Goal: Find contact information: Find contact information

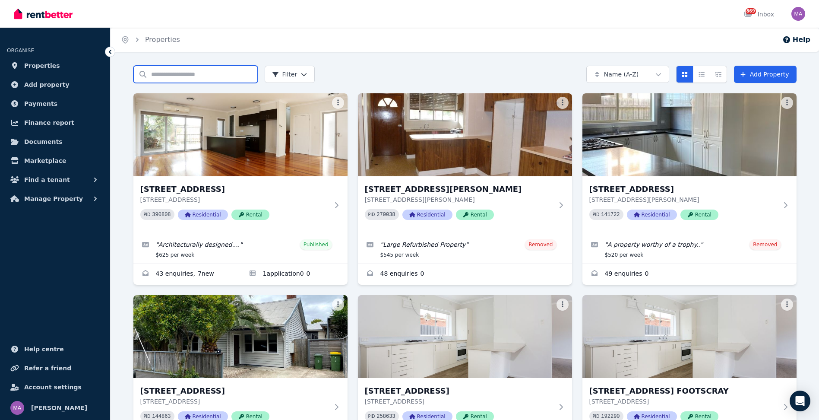
click at [169, 76] on input "Search properties" at bounding box center [195, 74] width 124 height 17
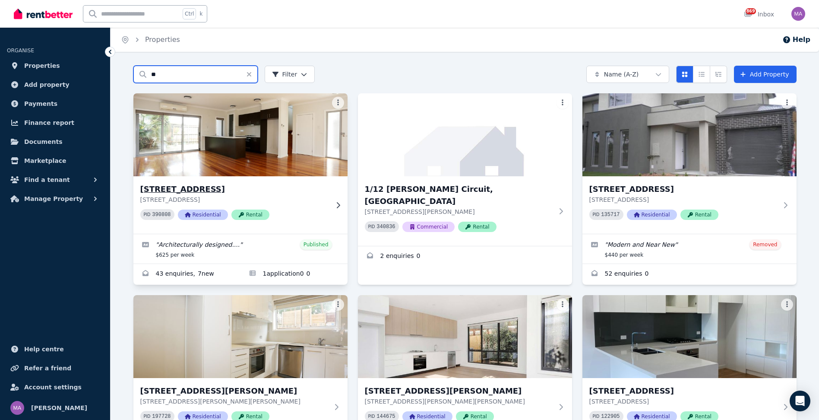
type input "**"
click at [339, 204] on icon at bounding box center [337, 205] width 3 height 6
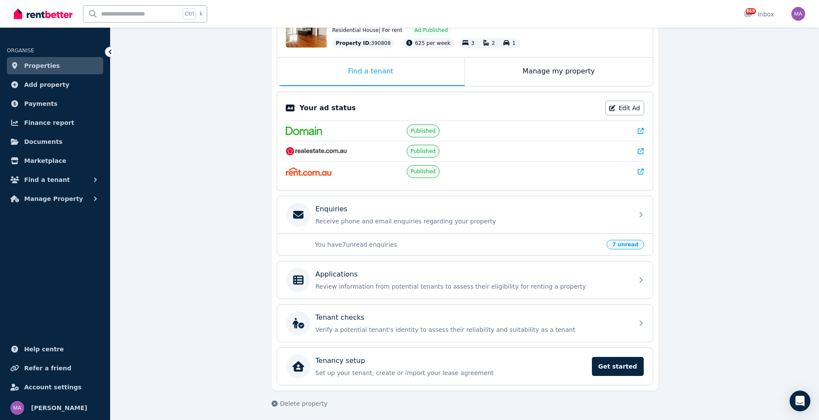
scroll to position [117, 0]
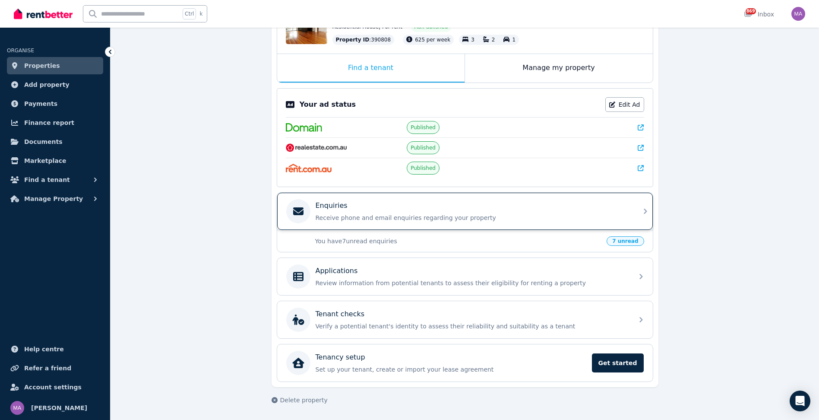
click at [644, 209] on icon at bounding box center [645, 211] width 3 height 5
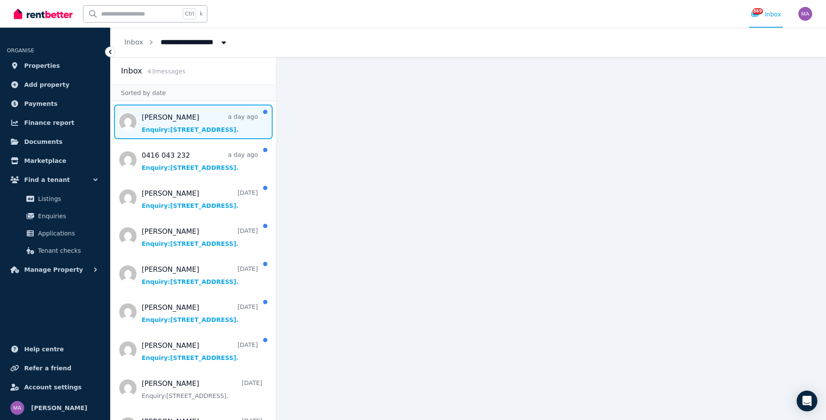
click at [198, 132] on span "Message list" at bounding box center [193, 121] width 165 height 35
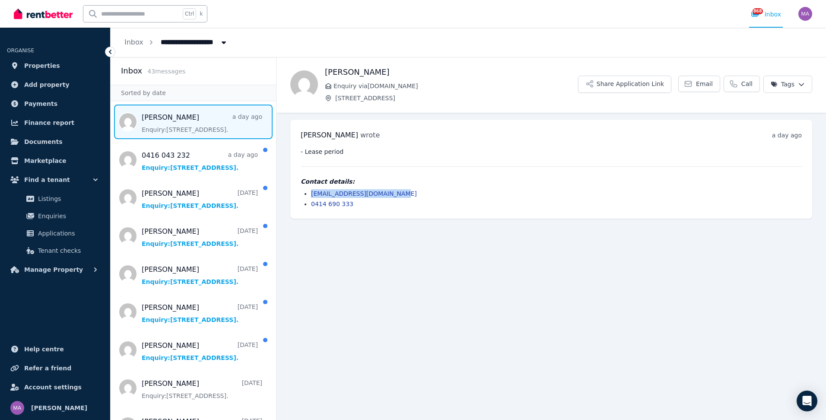
drag, startPoint x: 400, startPoint y: 191, endPoint x: 308, endPoint y: 193, distance: 92.4
click at [308, 193] on ul "[EMAIL_ADDRESS][DOMAIN_NAME] 0414 690 333" at bounding box center [551, 198] width 501 height 19
drag, startPoint x: 308, startPoint y: 193, endPoint x: 338, endPoint y: 191, distance: 29.8
copy link "[EMAIL_ADDRESS][DOMAIN_NAME]"
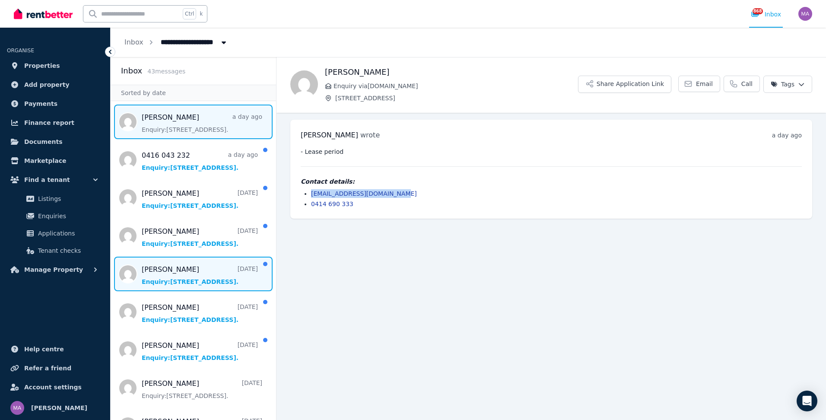
click at [173, 269] on span "Message list" at bounding box center [193, 273] width 165 height 35
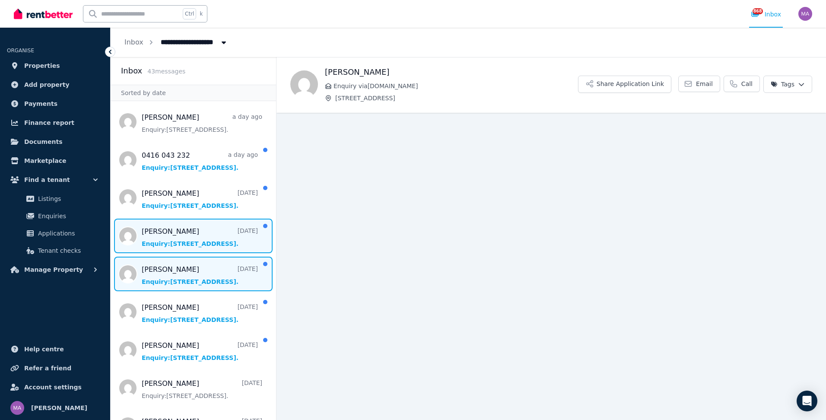
click at [177, 238] on span "Message list" at bounding box center [193, 235] width 165 height 35
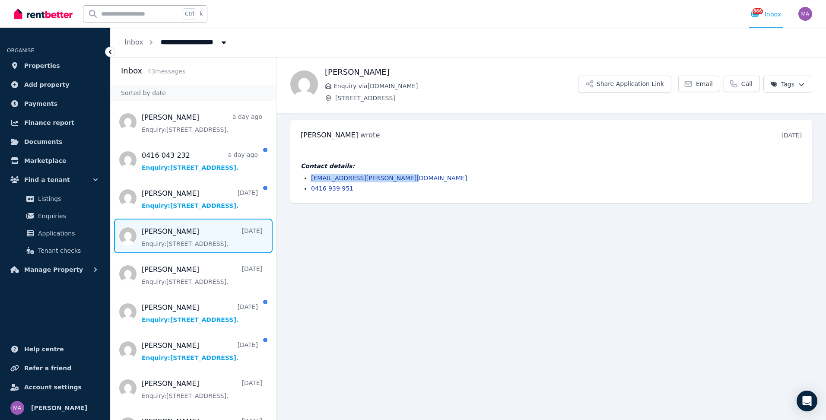
drag, startPoint x: 403, startPoint y: 178, endPoint x: 303, endPoint y: 180, distance: 100.2
click at [311, 180] on li "[EMAIL_ADDRESS][PERSON_NAME][DOMAIN_NAME]" at bounding box center [556, 178] width 491 height 9
drag, startPoint x: 303, startPoint y: 180, endPoint x: 351, endPoint y: 177, distance: 47.7
copy link "[EMAIL_ADDRESS][PERSON_NAME][DOMAIN_NAME]"
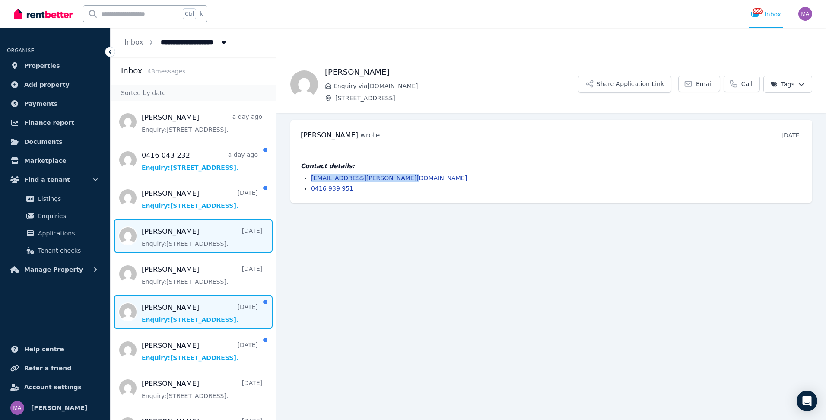
click at [164, 305] on span "Message list" at bounding box center [193, 311] width 165 height 35
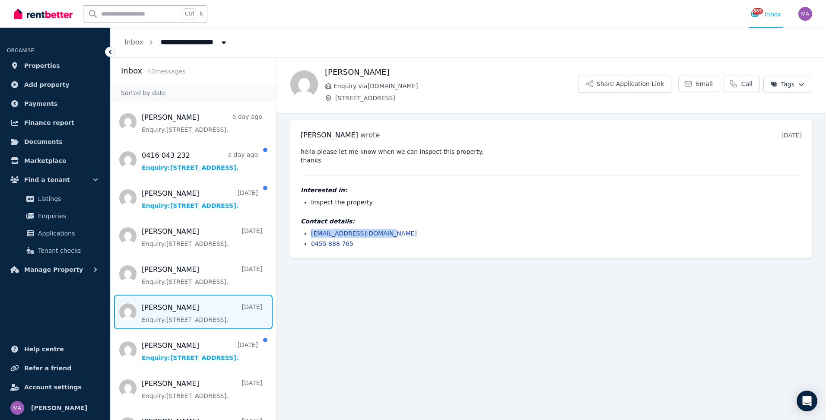
drag, startPoint x: 386, startPoint y: 231, endPoint x: 306, endPoint y: 232, distance: 80.3
click at [311, 232] on li "[EMAIL_ADDRESS][DOMAIN_NAME]" at bounding box center [556, 233] width 491 height 9
drag, startPoint x: 306, startPoint y: 232, endPoint x: 339, endPoint y: 231, distance: 32.8
copy link "[EMAIL_ADDRESS][DOMAIN_NAME]"
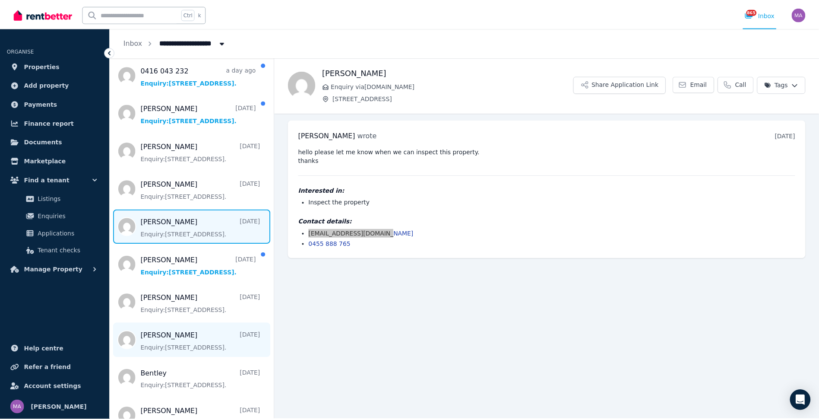
scroll to position [86, 0]
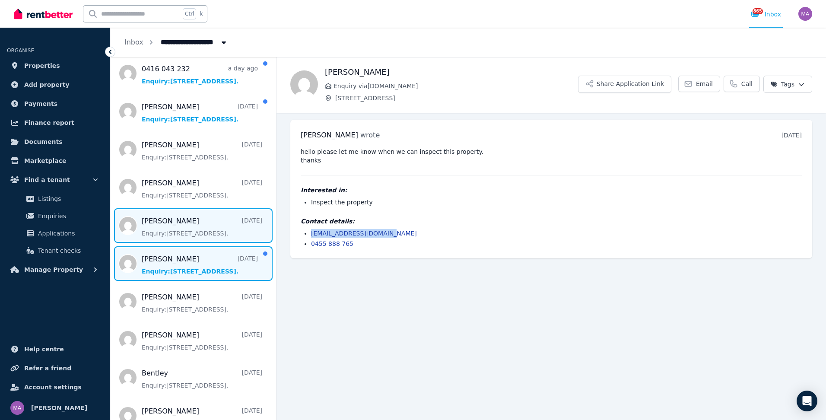
click at [185, 270] on span "Message list" at bounding box center [193, 263] width 165 height 35
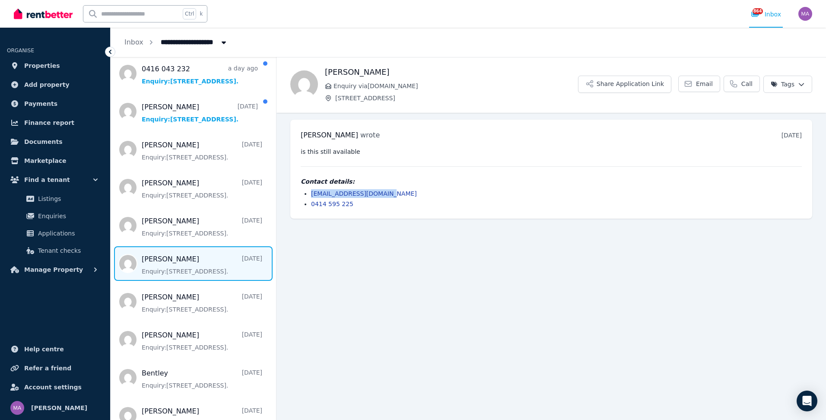
drag, startPoint x: 385, startPoint y: 193, endPoint x: 306, endPoint y: 197, distance: 79.1
click at [306, 197] on ul "[EMAIL_ADDRESS][DOMAIN_NAME] 0414 595 225" at bounding box center [551, 198] width 501 height 19
drag, startPoint x: 306, startPoint y: 197, endPoint x: 324, endPoint y: 196, distance: 17.8
copy link "[EMAIL_ADDRESS][DOMAIN_NAME]"
click at [135, 16] on input "text" at bounding box center [131, 14] width 97 height 16
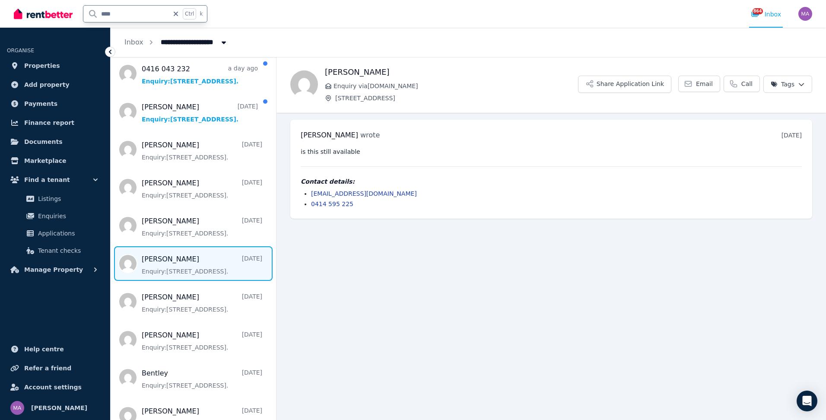
type input "******"
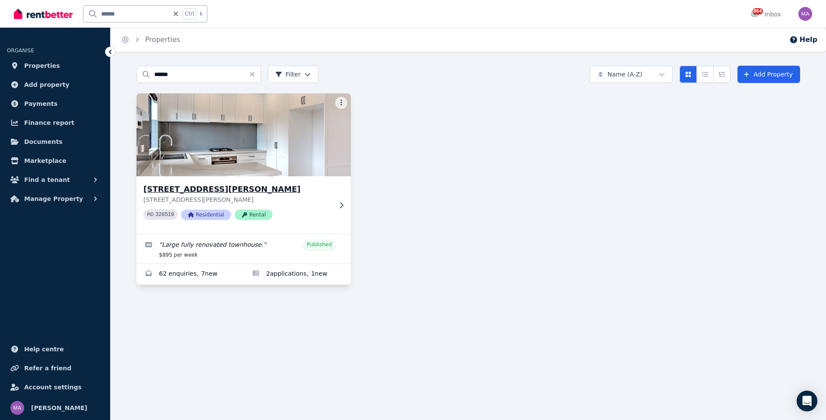
click at [340, 205] on icon at bounding box center [341, 205] width 9 height 7
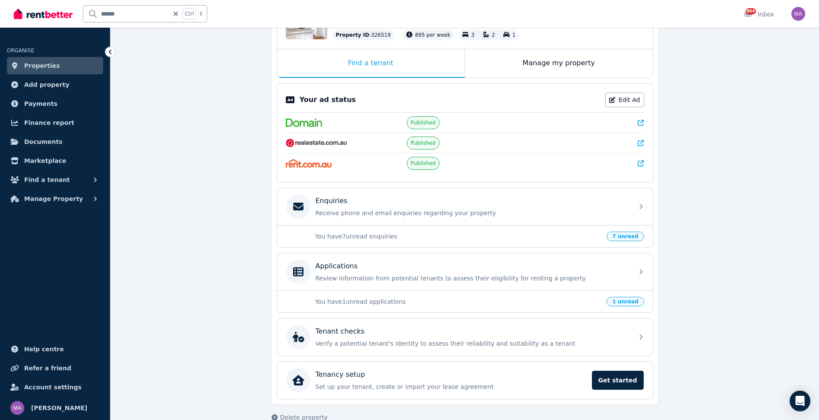
scroll to position [130, 0]
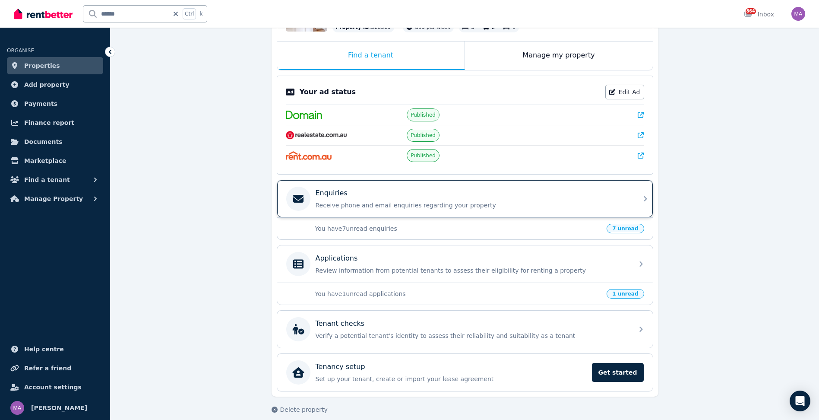
click at [645, 199] on icon at bounding box center [645, 198] width 10 height 10
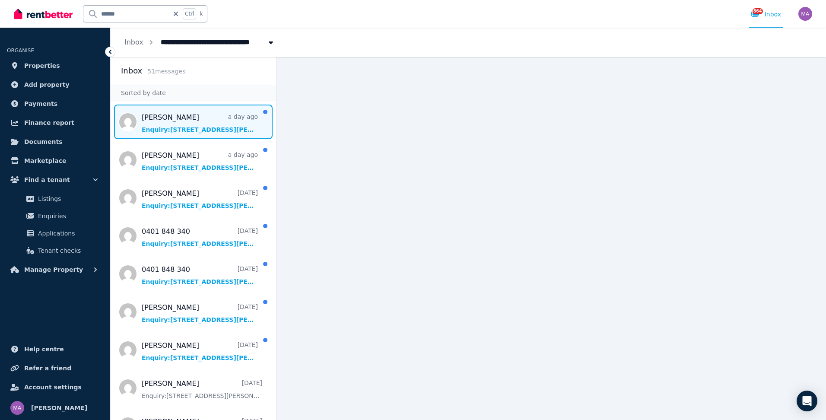
click at [187, 130] on span "Message list" at bounding box center [193, 121] width 165 height 35
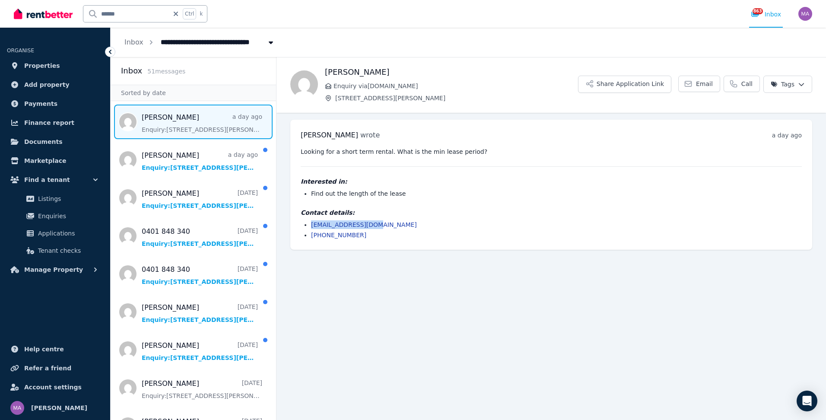
drag, startPoint x: 377, startPoint y: 225, endPoint x: 312, endPoint y: 228, distance: 64.8
click at [312, 228] on li "[EMAIL_ADDRESS][DOMAIN_NAME]" at bounding box center [556, 224] width 491 height 9
drag, startPoint x: 312, startPoint y: 228, endPoint x: 325, endPoint y: 225, distance: 13.3
copy link "[EMAIL_ADDRESS][DOMAIN_NAME]"
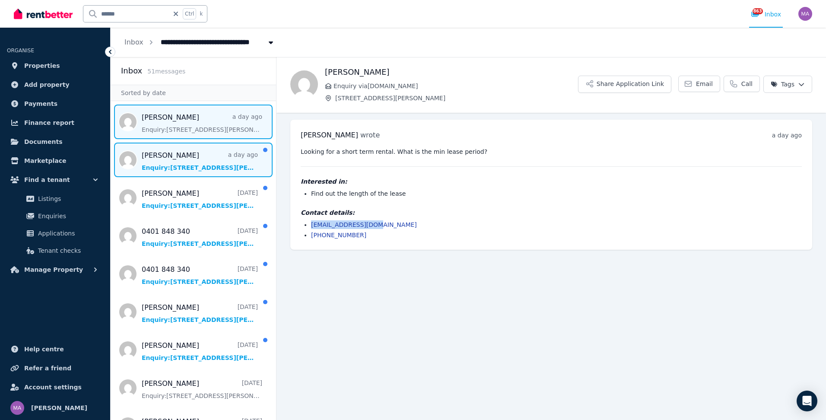
click at [174, 154] on span "Message list" at bounding box center [193, 159] width 165 height 35
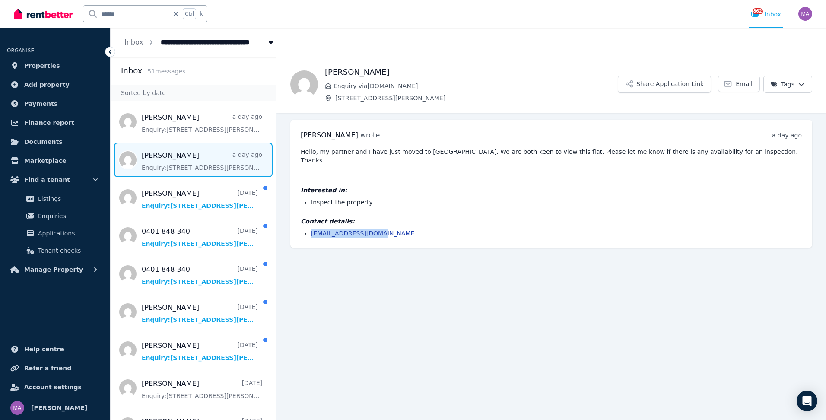
drag, startPoint x: 377, startPoint y: 226, endPoint x: 309, endPoint y: 225, distance: 67.8
click at [309, 229] on ul "[EMAIL_ADDRESS][DOMAIN_NAME]" at bounding box center [551, 233] width 501 height 9
drag, startPoint x: 309, startPoint y: 225, endPoint x: 319, endPoint y: 222, distance: 10.3
copy link "[EMAIL_ADDRESS][DOMAIN_NAME]"
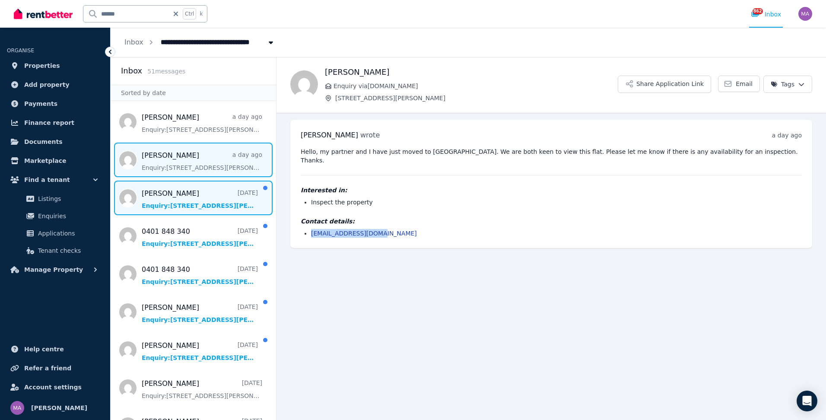
click at [161, 205] on span "Message list" at bounding box center [193, 197] width 165 height 35
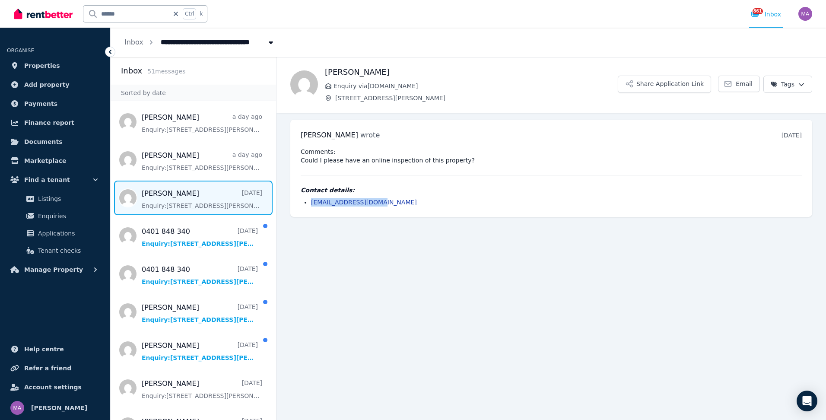
drag, startPoint x: 382, startPoint y: 205, endPoint x: 297, endPoint y: 206, distance: 85.1
click at [297, 206] on div "[PERSON_NAME] wrote [DATE] 10:35 am [DATE][DATE] Comments: Could I please have …" at bounding box center [551, 168] width 522 height 97
drag, startPoint x: 298, startPoint y: 206, endPoint x: 340, endPoint y: 206, distance: 41.9
copy link "[EMAIL_ADDRESS][DOMAIN_NAME]"
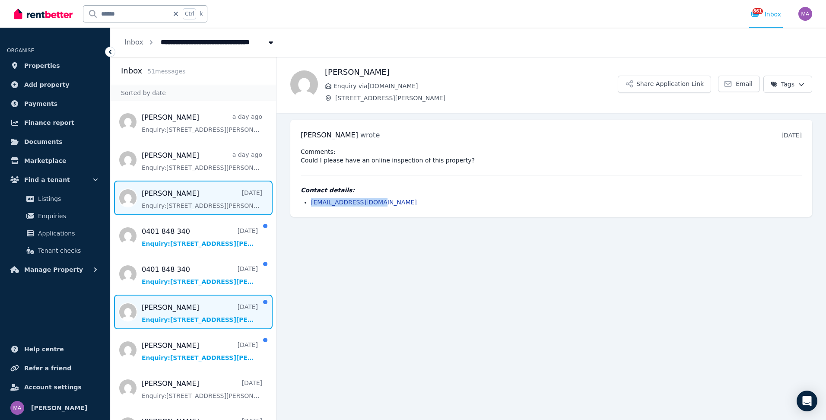
click at [188, 308] on span "Message list" at bounding box center [193, 311] width 165 height 35
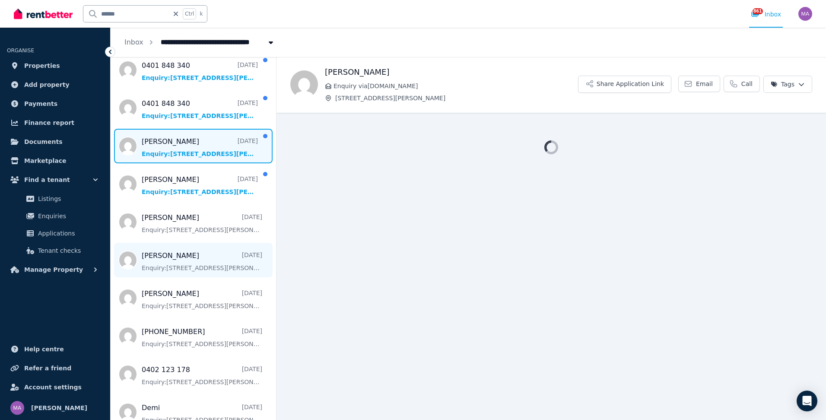
scroll to position [173, 0]
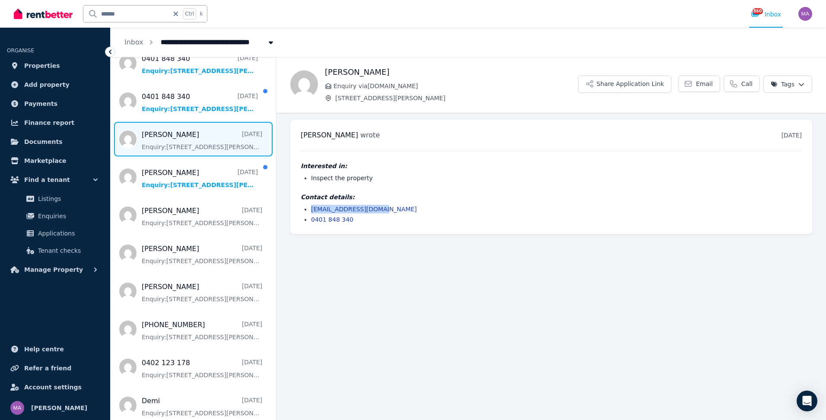
drag, startPoint x: 381, startPoint y: 207, endPoint x: 310, endPoint y: 205, distance: 70.9
click at [310, 205] on ul "[EMAIL_ADDRESS][DOMAIN_NAME] 0401 848 340" at bounding box center [551, 214] width 501 height 19
drag, startPoint x: 310, startPoint y: 205, endPoint x: 318, endPoint y: 206, distance: 8.2
copy link "[EMAIL_ADDRESS][DOMAIN_NAME]"
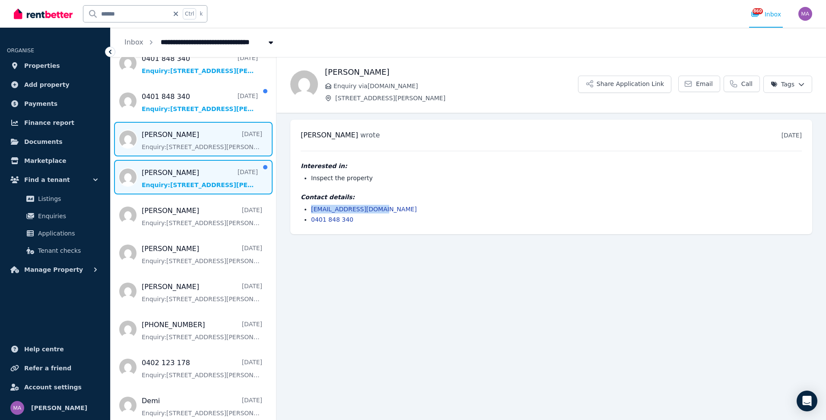
click at [167, 184] on span "Message list" at bounding box center [193, 177] width 165 height 35
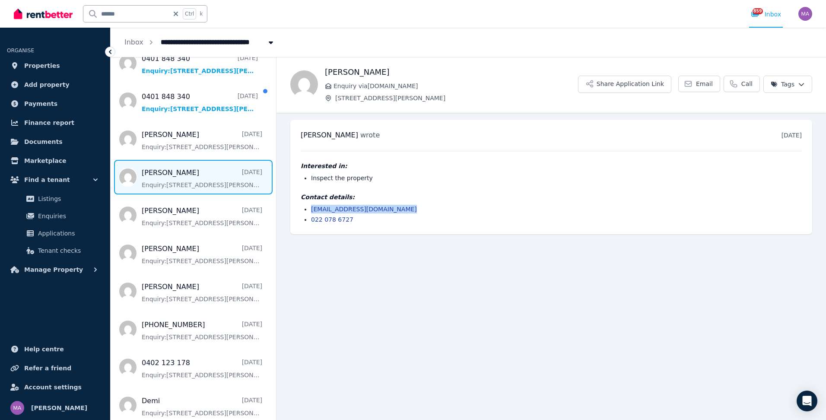
drag, startPoint x: 403, startPoint y: 206, endPoint x: 308, endPoint y: 212, distance: 95.1
click at [308, 212] on ul "[EMAIL_ADDRESS][DOMAIN_NAME] 022 078 6727" at bounding box center [551, 214] width 501 height 19
drag, startPoint x: 308, startPoint y: 212, endPoint x: 350, endPoint y: 206, distance: 42.3
copy link "[EMAIL_ADDRESS][DOMAIN_NAME]"
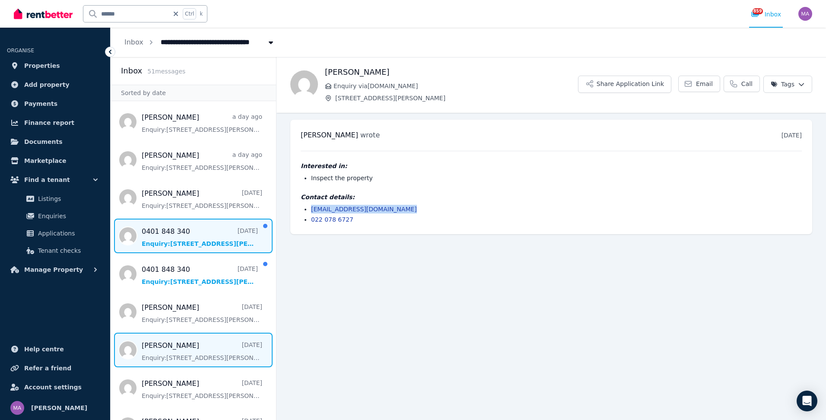
click at [185, 244] on span "Message list" at bounding box center [193, 235] width 165 height 35
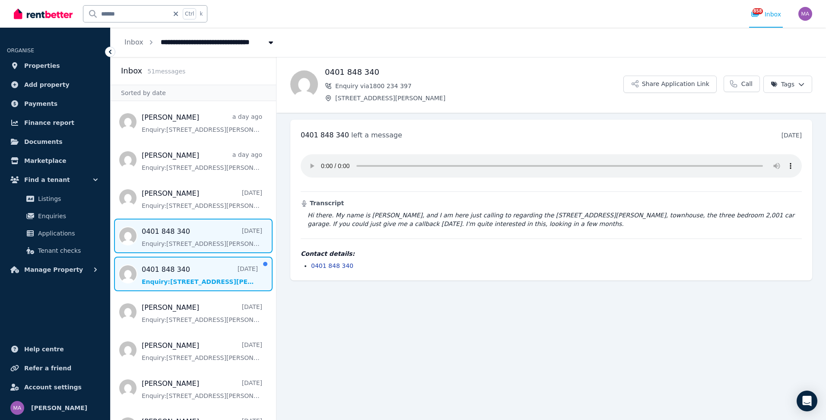
click at [184, 269] on span "Message list" at bounding box center [193, 273] width 165 height 35
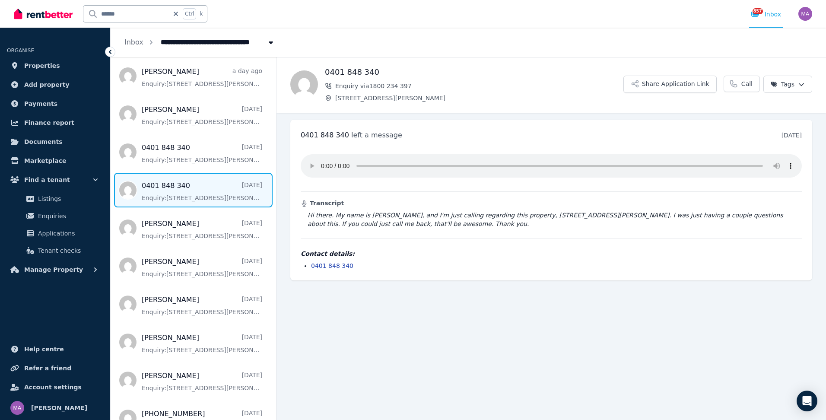
scroll to position [130, 0]
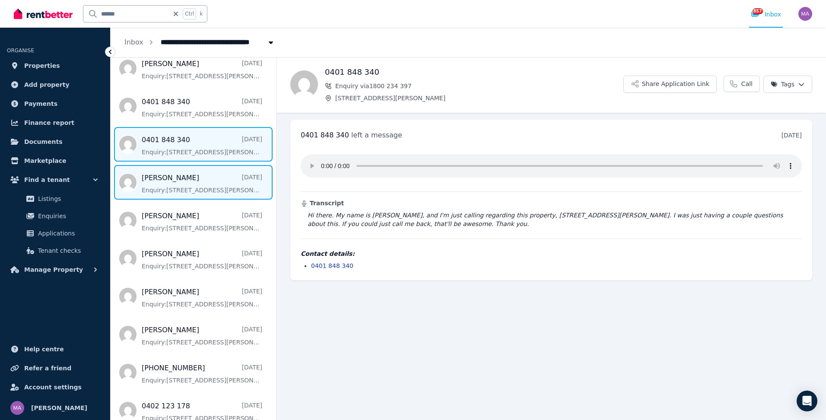
click at [176, 177] on span "Message list" at bounding box center [193, 182] width 165 height 35
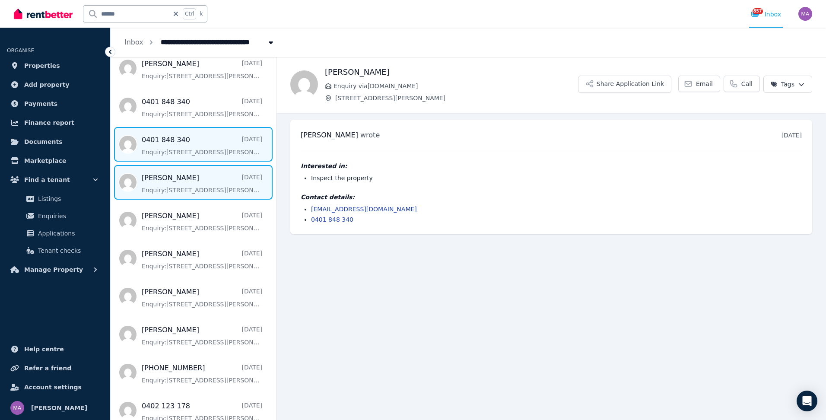
click at [180, 155] on span "Message list" at bounding box center [193, 144] width 165 height 35
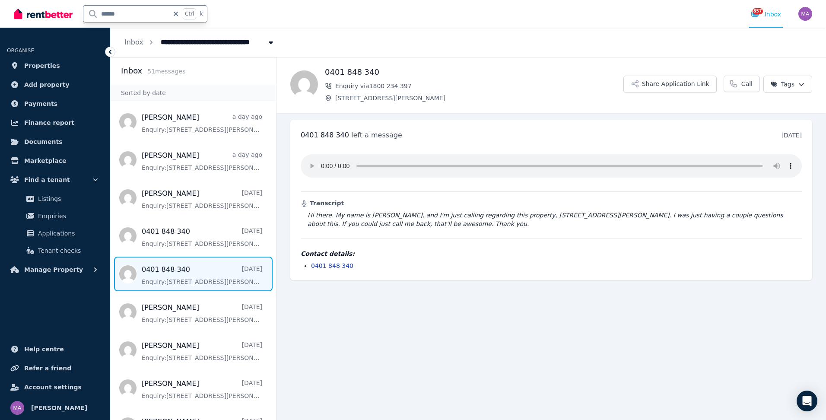
drag, startPoint x: 127, startPoint y: 16, endPoint x: 99, endPoint y: 15, distance: 27.7
click at [99, 15] on input "******" at bounding box center [125, 14] width 85 height 16
type input "****"
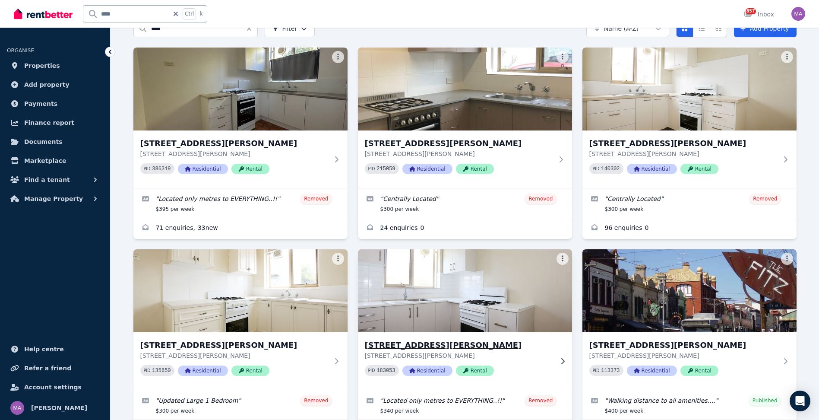
scroll to position [106, 0]
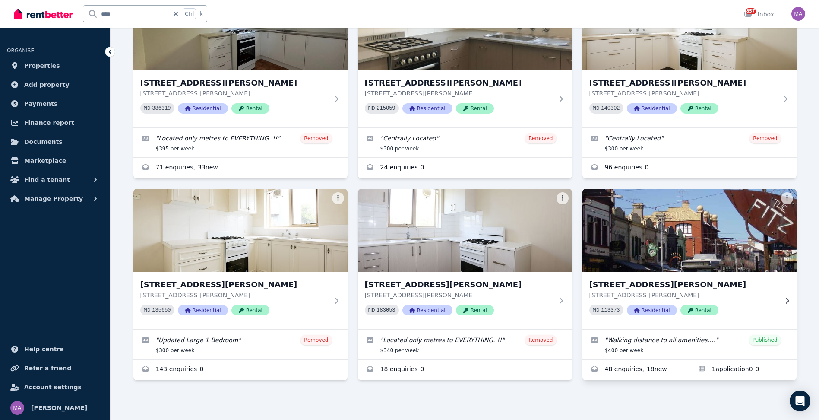
click at [786, 303] on icon at bounding box center [786, 300] width 3 height 6
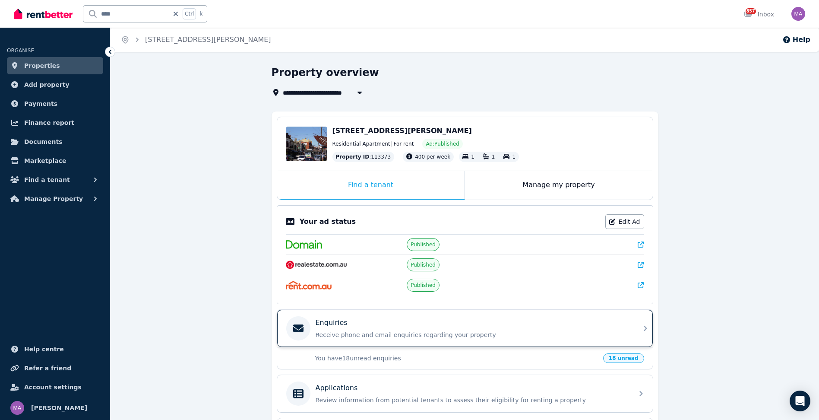
click at [650, 329] on icon at bounding box center [645, 328] width 10 height 10
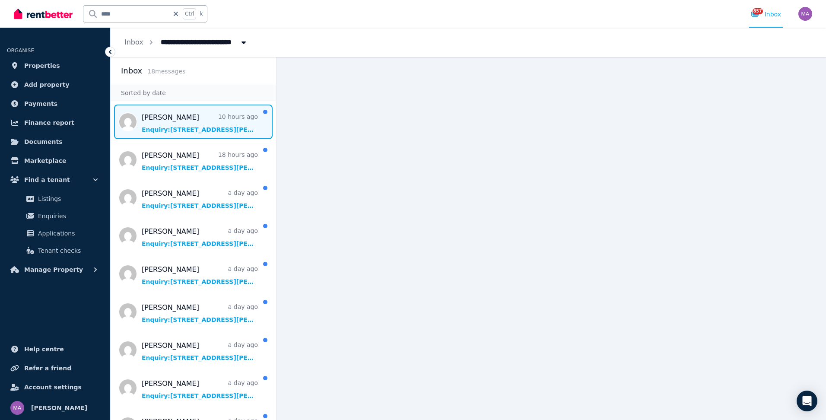
click at [191, 124] on span "Message list" at bounding box center [193, 121] width 165 height 35
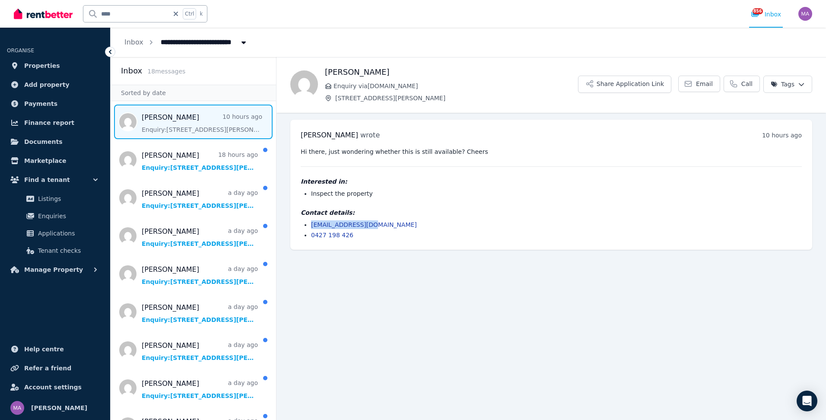
drag, startPoint x: 370, startPoint y: 224, endPoint x: 311, endPoint y: 227, distance: 59.7
click at [311, 227] on li "[EMAIL_ADDRESS][DOMAIN_NAME]" at bounding box center [556, 224] width 491 height 9
drag, startPoint x: 311, startPoint y: 227, endPoint x: 319, endPoint y: 226, distance: 7.4
copy link "[EMAIL_ADDRESS][DOMAIN_NAME]"
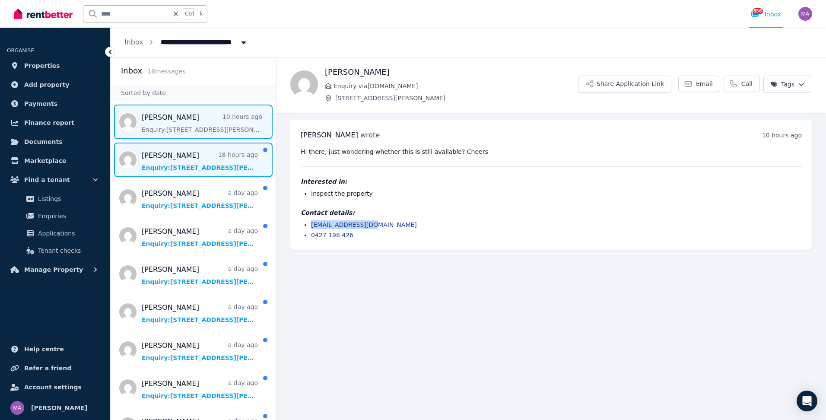
drag, startPoint x: 170, startPoint y: 151, endPoint x: 177, endPoint y: 172, distance: 22.3
click at [170, 150] on span "Message list" at bounding box center [193, 159] width 165 height 35
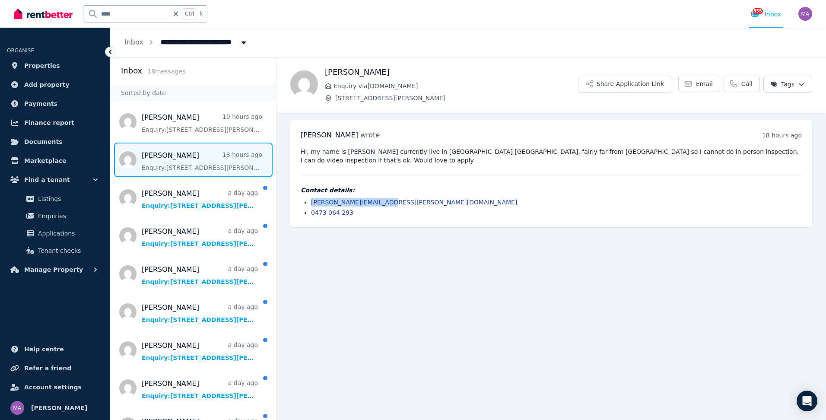
drag, startPoint x: 378, startPoint y: 201, endPoint x: 310, endPoint y: 203, distance: 67.8
click at [310, 203] on ul "[PERSON_NAME][EMAIL_ADDRESS][PERSON_NAME][DOMAIN_NAME] 0473 064 293" at bounding box center [551, 207] width 501 height 19
drag, startPoint x: 310, startPoint y: 203, endPoint x: 316, endPoint y: 203, distance: 5.2
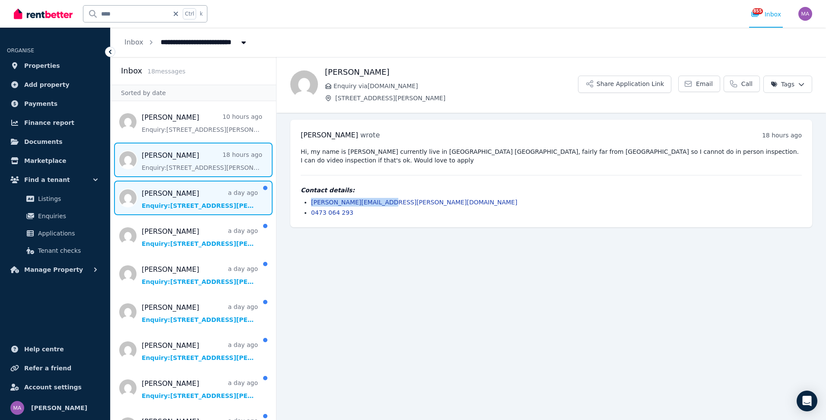
click at [167, 201] on span "Message list" at bounding box center [193, 197] width 165 height 35
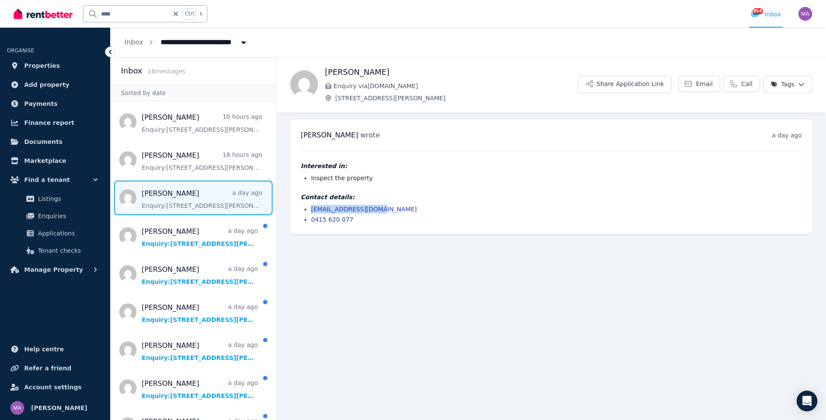
drag, startPoint x: 378, startPoint y: 208, endPoint x: 308, endPoint y: 211, distance: 70.0
click at [308, 211] on ul "[EMAIL_ADDRESS][DOMAIN_NAME] 0415 620 077" at bounding box center [551, 214] width 501 height 19
drag, startPoint x: 308, startPoint y: 211, endPoint x: 313, endPoint y: 211, distance: 4.7
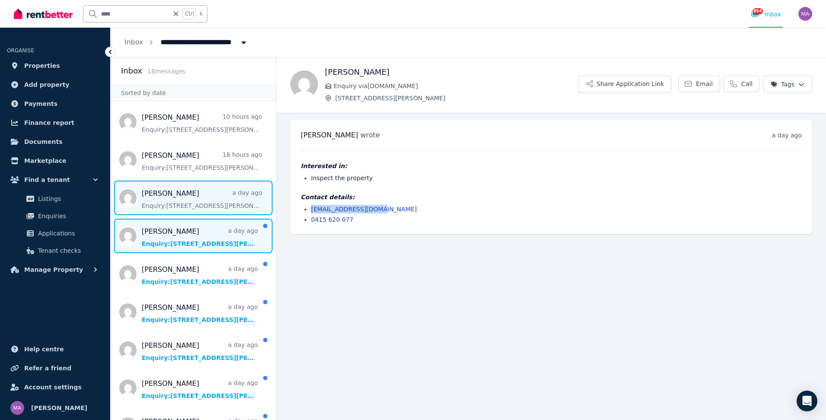
click at [174, 233] on span "Message list" at bounding box center [193, 235] width 165 height 35
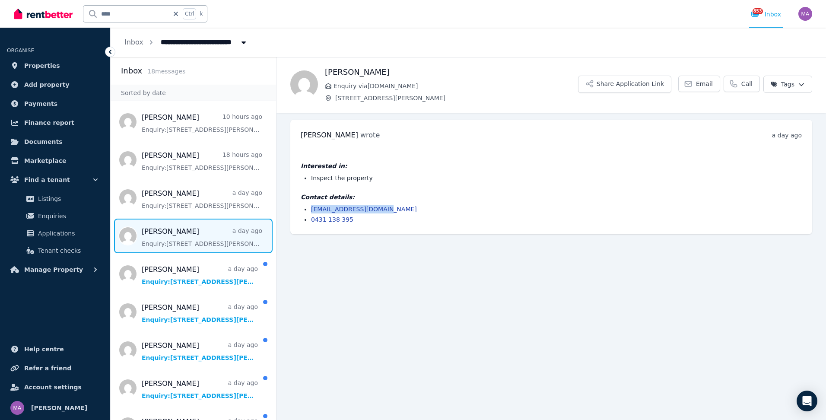
drag, startPoint x: 385, startPoint y: 208, endPoint x: 311, endPoint y: 212, distance: 74.4
click at [311, 212] on li "[EMAIL_ADDRESS][DOMAIN_NAME]" at bounding box center [556, 209] width 491 height 9
drag, startPoint x: 311, startPoint y: 212, endPoint x: 378, endPoint y: 210, distance: 67.4
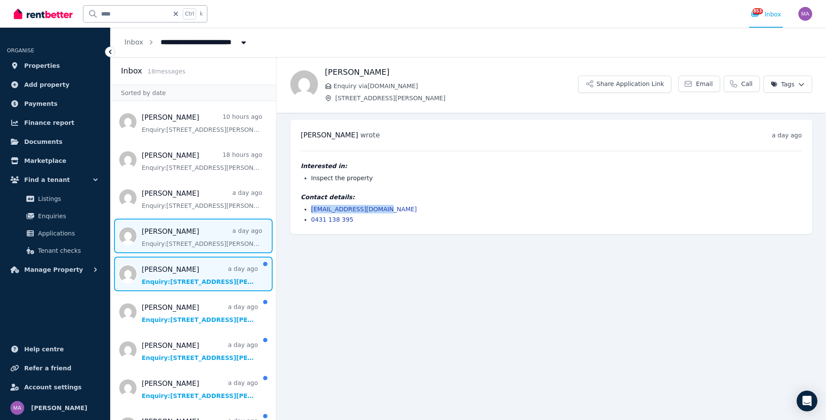
click at [186, 265] on span "Message list" at bounding box center [193, 273] width 165 height 35
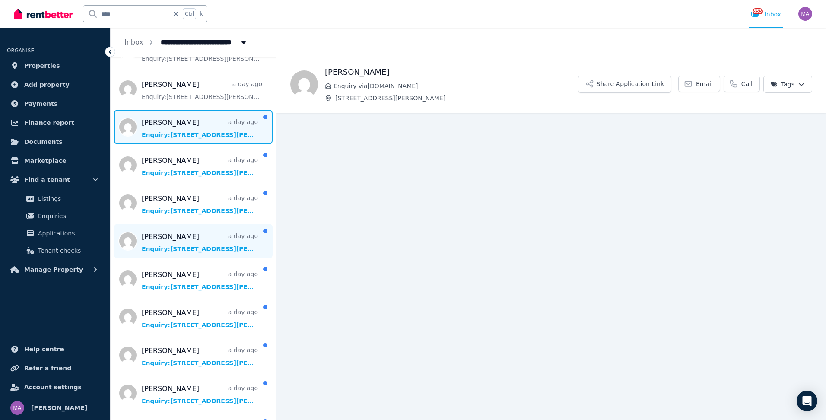
scroll to position [173, 0]
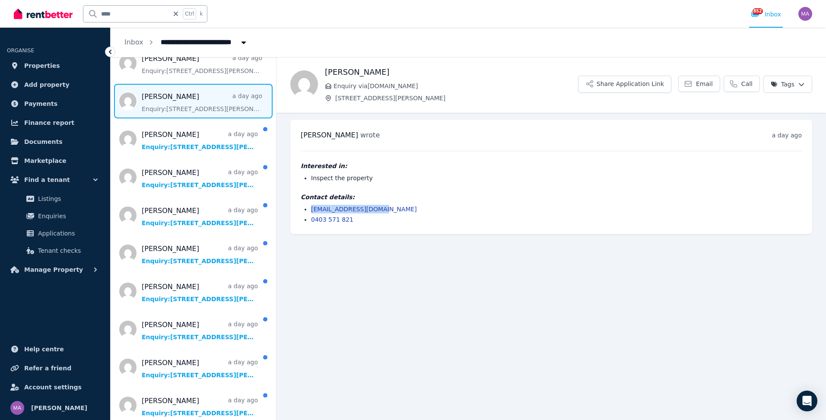
drag, startPoint x: 377, startPoint y: 209, endPoint x: 312, endPoint y: 212, distance: 64.8
click at [312, 211] on li "[EMAIL_ADDRESS][DOMAIN_NAME]" at bounding box center [556, 209] width 491 height 9
drag, startPoint x: 312, startPoint y: 212, endPoint x: 326, endPoint y: 211, distance: 13.8
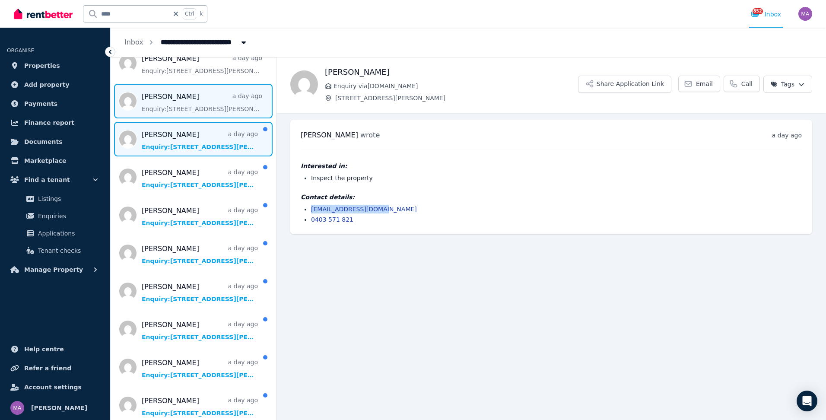
click at [203, 135] on span "Message list" at bounding box center [193, 139] width 165 height 35
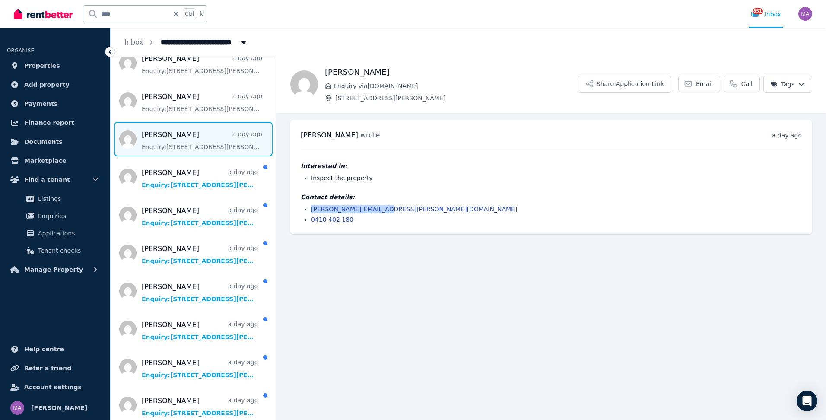
drag, startPoint x: 378, startPoint y: 208, endPoint x: 311, endPoint y: 212, distance: 67.5
click at [311, 212] on li "[PERSON_NAME][EMAIL_ADDRESS][PERSON_NAME][DOMAIN_NAME]" at bounding box center [556, 209] width 491 height 9
drag, startPoint x: 311, startPoint y: 212, endPoint x: 320, endPoint y: 209, distance: 10.0
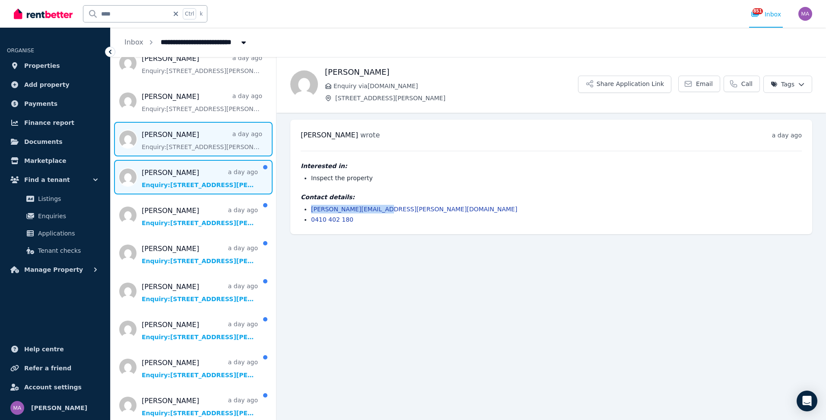
click at [175, 180] on span "Message list" at bounding box center [193, 177] width 165 height 35
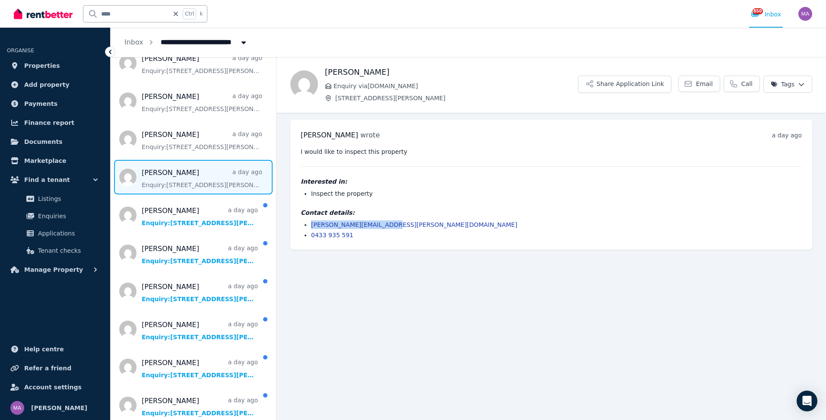
drag, startPoint x: 391, startPoint y: 222, endPoint x: 309, endPoint y: 227, distance: 82.6
click at [309, 227] on ul "[PERSON_NAME][EMAIL_ADDRESS][PERSON_NAME][DOMAIN_NAME] 0433 935 591" at bounding box center [551, 229] width 501 height 19
drag, startPoint x: 309, startPoint y: 227, endPoint x: 316, endPoint y: 227, distance: 7.3
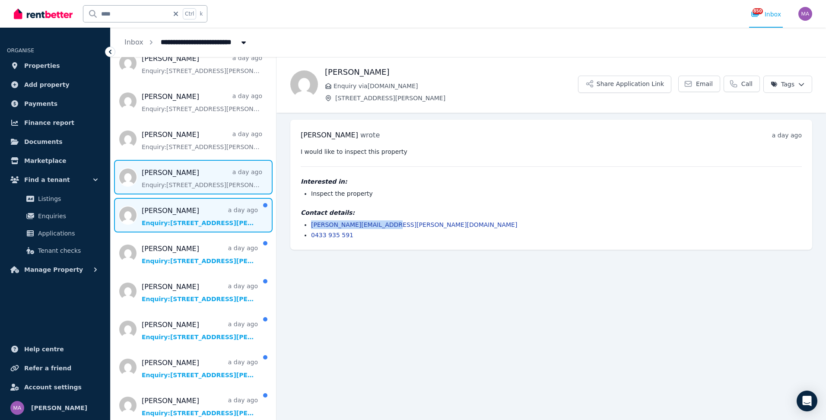
click at [203, 219] on span "Message list" at bounding box center [193, 215] width 165 height 35
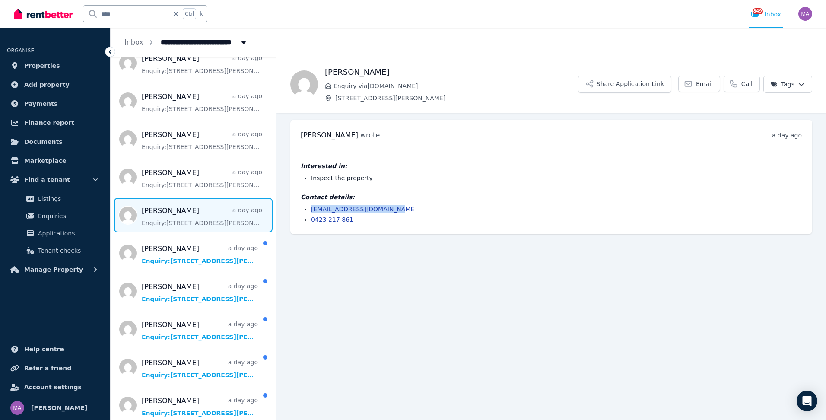
drag, startPoint x: 396, startPoint y: 210, endPoint x: 309, endPoint y: 212, distance: 86.8
click at [309, 212] on ul "[EMAIL_ADDRESS][DOMAIN_NAME] 0423 217 861" at bounding box center [551, 214] width 501 height 19
drag, startPoint x: 309, startPoint y: 212, endPoint x: 347, endPoint y: 208, distance: 38.2
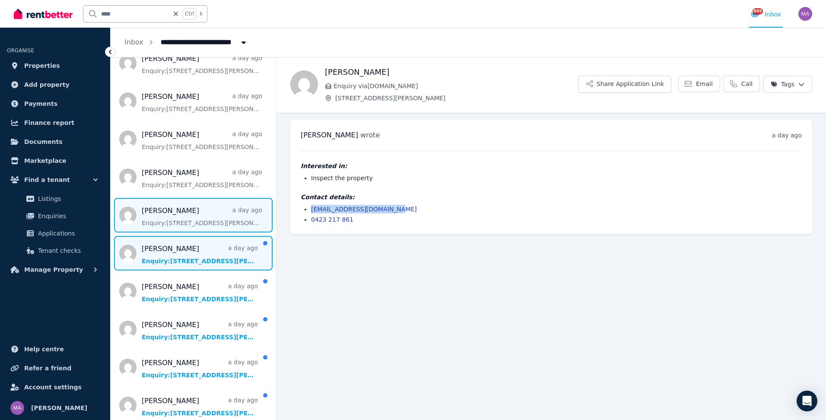
click at [206, 259] on span "Message list" at bounding box center [193, 253] width 165 height 35
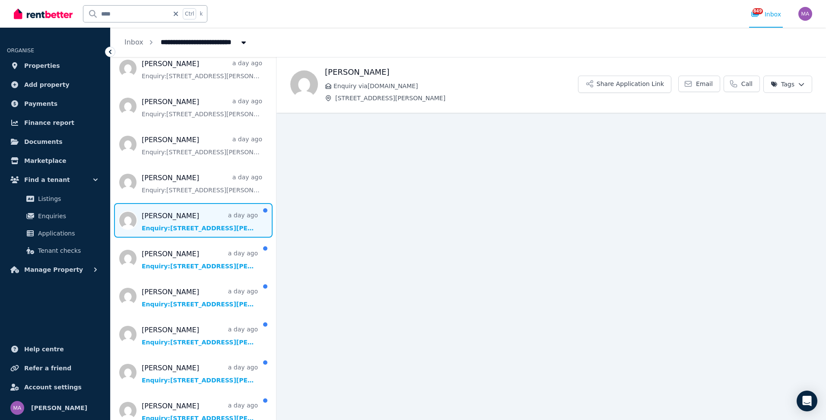
scroll to position [302, 0]
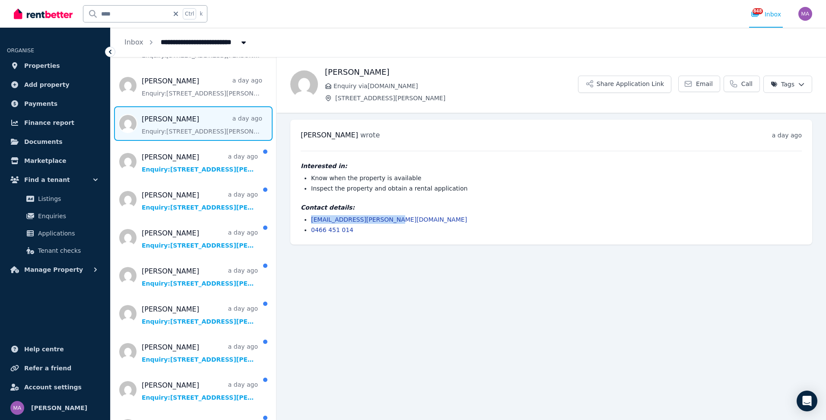
drag, startPoint x: 386, startPoint y: 219, endPoint x: 308, endPoint y: 218, distance: 77.7
click at [308, 218] on ul "[EMAIL_ADDRESS][PERSON_NAME][DOMAIN_NAME] 0466 451 014" at bounding box center [551, 224] width 501 height 19
drag, startPoint x: 309, startPoint y: 218, endPoint x: 336, endPoint y: 217, distance: 27.2
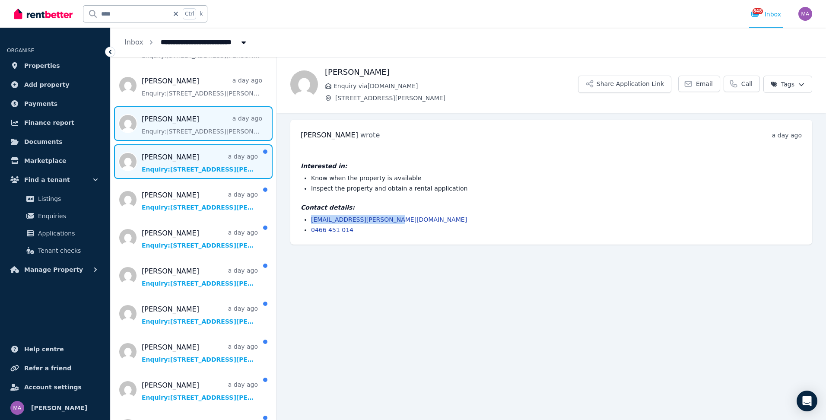
click at [183, 170] on span "Message list" at bounding box center [193, 161] width 165 height 35
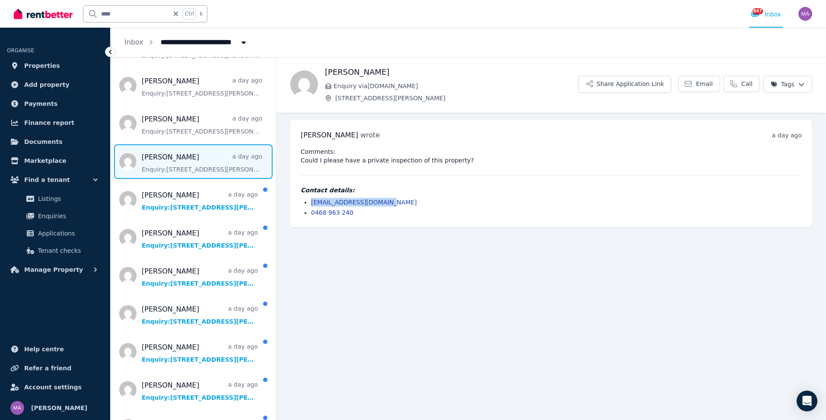
drag, startPoint x: 391, startPoint y: 202, endPoint x: 309, endPoint y: 202, distance: 82.0
click at [309, 202] on ul "[EMAIL_ADDRESS][DOMAIN_NAME] 0468 963 240" at bounding box center [551, 207] width 501 height 19
drag, startPoint x: 309, startPoint y: 202, endPoint x: 349, endPoint y: 202, distance: 40.2
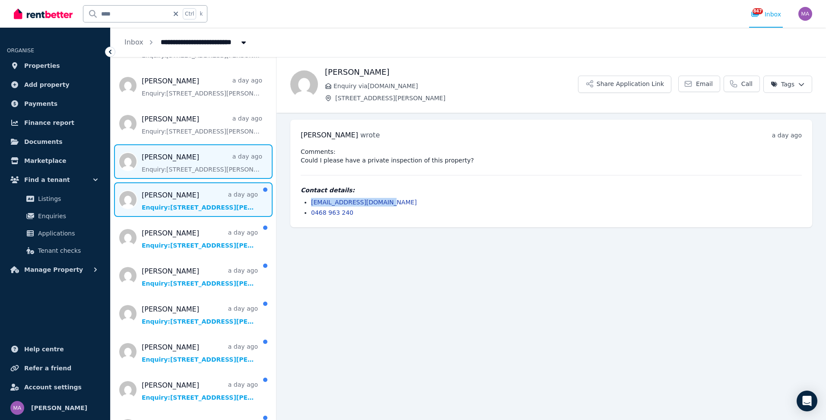
click at [222, 200] on span "Message list" at bounding box center [193, 199] width 165 height 35
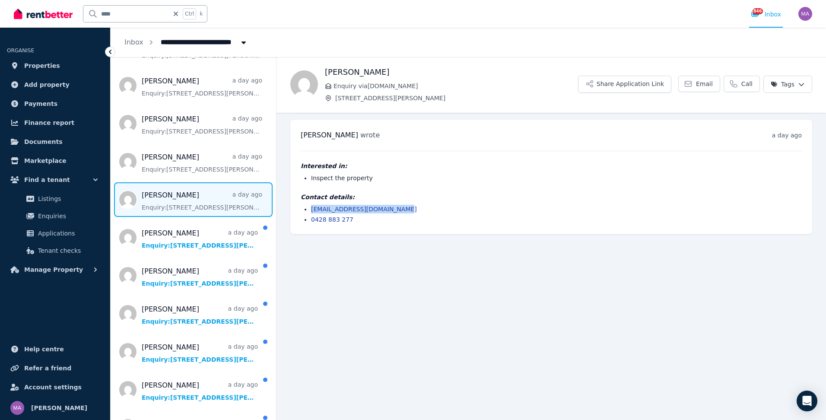
drag, startPoint x: 402, startPoint y: 208, endPoint x: 304, endPoint y: 209, distance: 98.0
click at [311, 209] on li "[EMAIL_ADDRESS][DOMAIN_NAME]" at bounding box center [556, 209] width 491 height 9
drag, startPoint x: 304, startPoint y: 209, endPoint x: 347, endPoint y: 210, distance: 42.8
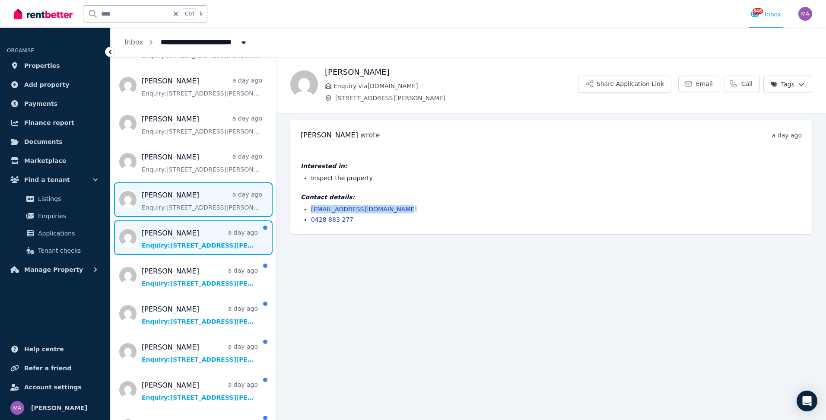
click at [191, 248] on span "Message list" at bounding box center [193, 237] width 165 height 35
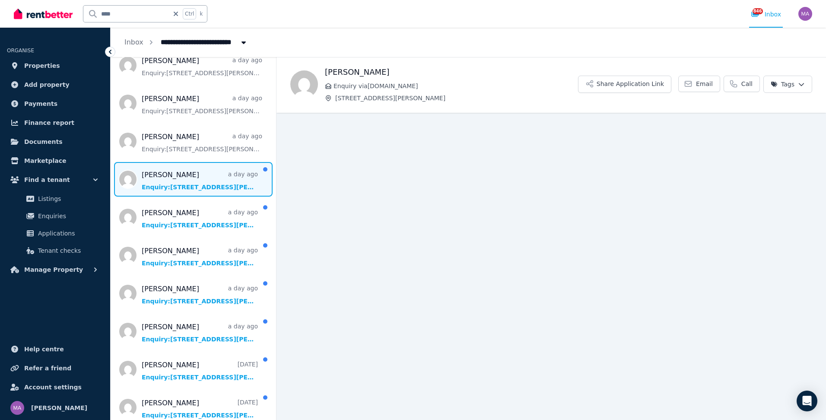
scroll to position [369, 0]
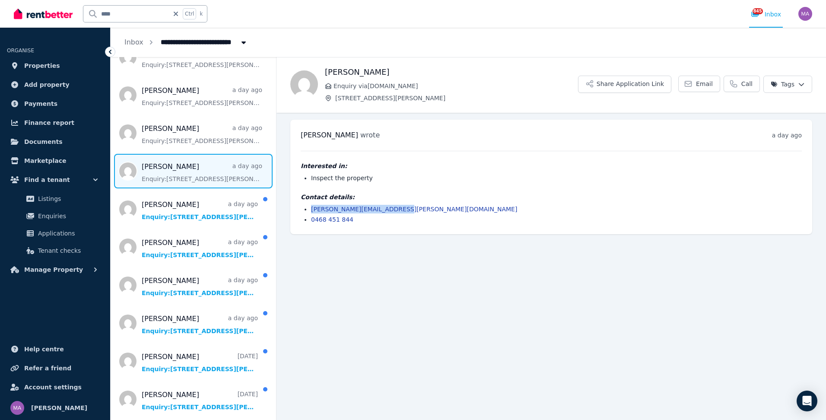
drag, startPoint x: 378, startPoint y: 204, endPoint x: 309, endPoint y: 207, distance: 69.2
click at [309, 207] on ul "[PERSON_NAME][EMAIL_ADDRESS][PERSON_NAME][DOMAIN_NAME] 0468 451 844" at bounding box center [551, 214] width 501 height 19
drag, startPoint x: 309, startPoint y: 207, endPoint x: 321, endPoint y: 206, distance: 12.1
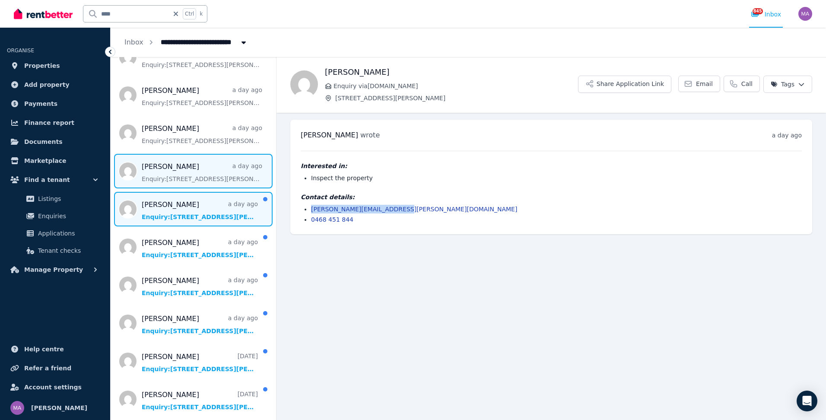
drag, startPoint x: 152, startPoint y: 218, endPoint x: 157, endPoint y: 220, distance: 5.5
click at [152, 218] on span "Message list" at bounding box center [193, 209] width 165 height 35
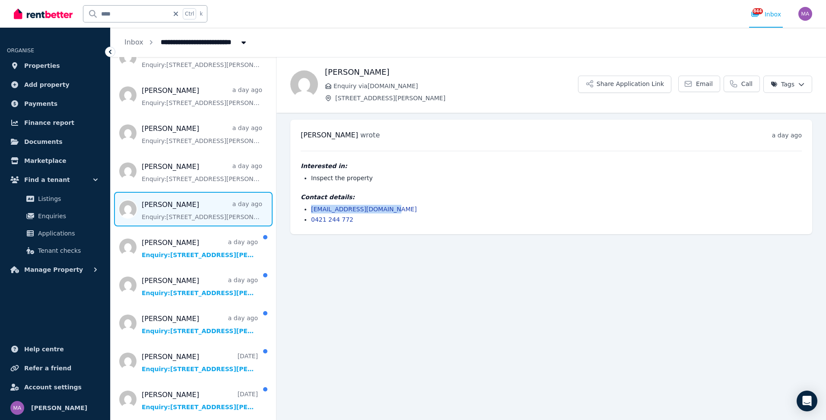
drag, startPoint x: 390, startPoint y: 210, endPoint x: 310, endPoint y: 209, distance: 80.3
click at [310, 209] on ul "[EMAIL_ADDRESS][DOMAIN_NAME] 0421 244 772" at bounding box center [551, 214] width 501 height 19
drag, startPoint x: 310, startPoint y: 209, endPoint x: 317, endPoint y: 211, distance: 7.5
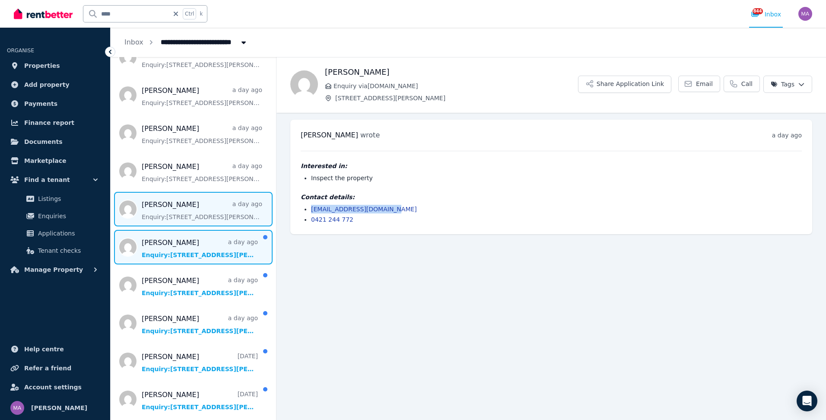
click at [163, 261] on span "Message list" at bounding box center [193, 247] width 165 height 35
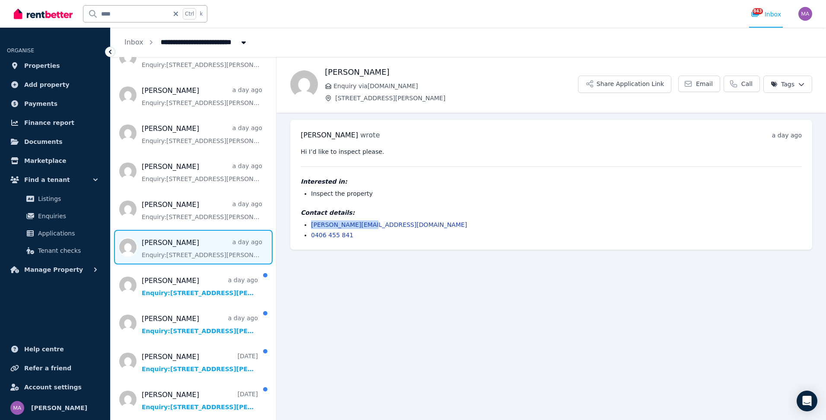
drag, startPoint x: 380, startPoint y: 224, endPoint x: 310, endPoint y: 225, distance: 69.1
click at [310, 225] on ul "[EMAIL_ADDRESS][DOMAIN_NAME] 0406 455 841" at bounding box center [551, 229] width 501 height 19
drag, startPoint x: 310, startPoint y: 225, endPoint x: 331, endPoint y: 223, distance: 20.3
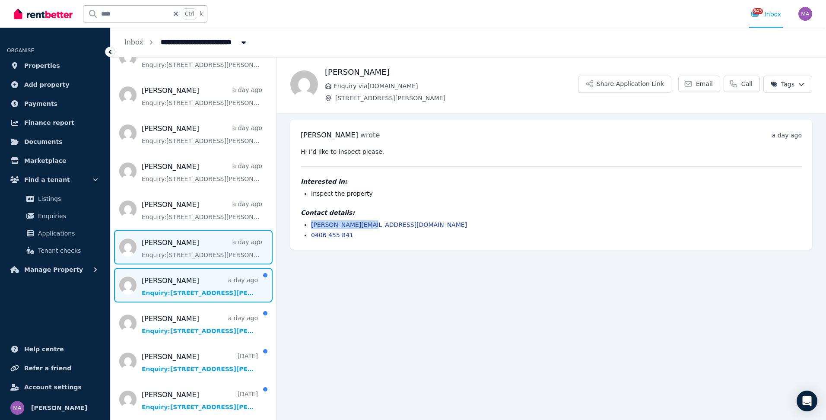
click at [158, 283] on span "Message list" at bounding box center [193, 285] width 165 height 35
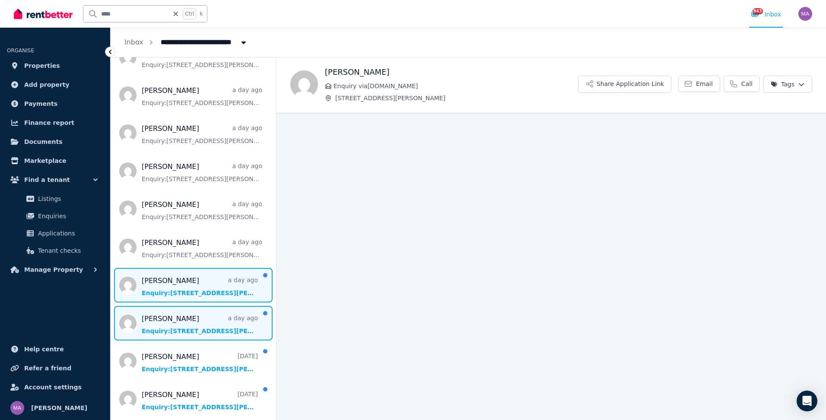
click at [166, 320] on span "Message list" at bounding box center [193, 323] width 165 height 35
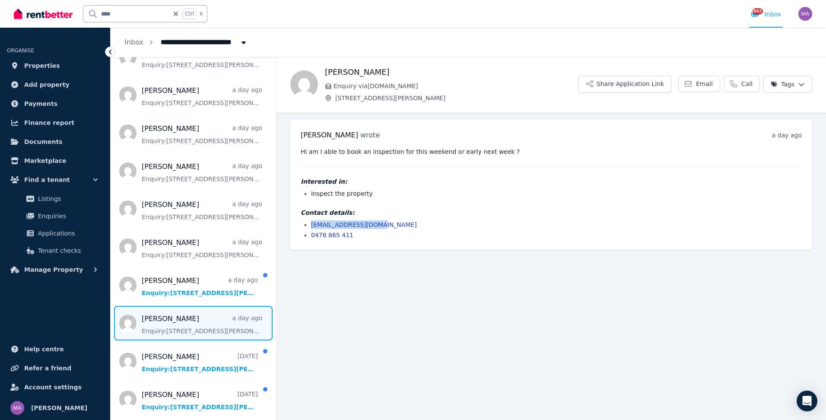
drag, startPoint x: 378, startPoint y: 224, endPoint x: 309, endPoint y: 225, distance: 69.1
click at [309, 225] on ul "[EMAIL_ADDRESS][DOMAIN_NAME] 0476 865 411" at bounding box center [551, 229] width 501 height 19
drag, startPoint x: 309, startPoint y: 225, endPoint x: 322, endPoint y: 226, distance: 13.0
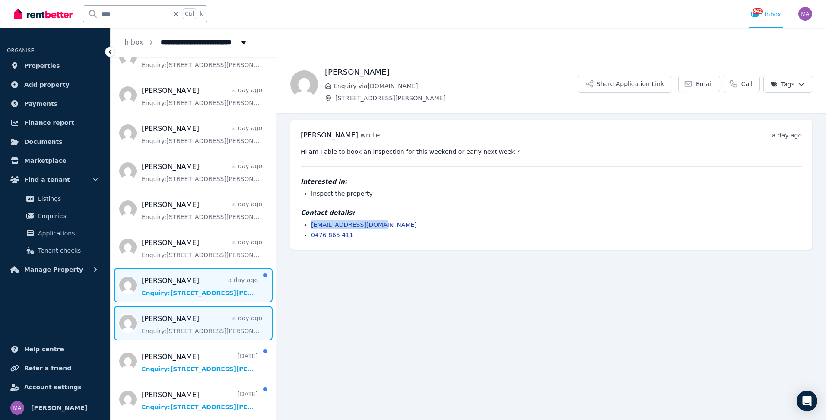
click at [191, 301] on span "Message list" at bounding box center [193, 285] width 165 height 35
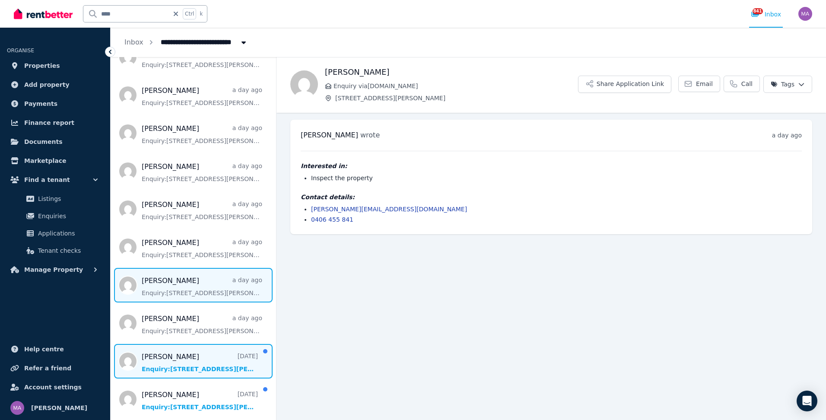
click at [168, 366] on span "Message list" at bounding box center [193, 361] width 165 height 35
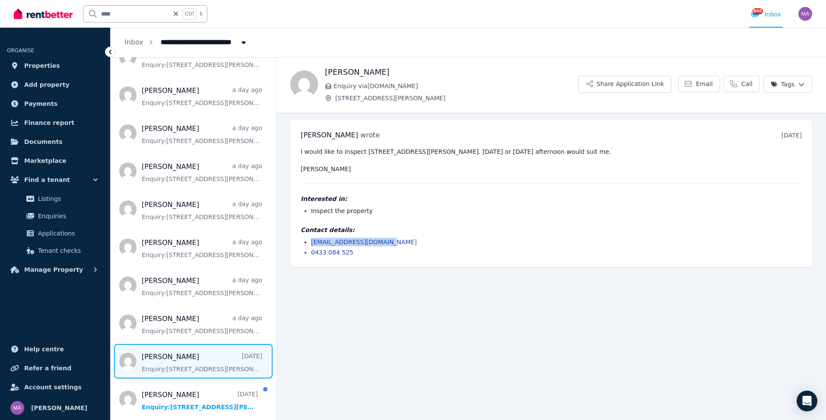
drag, startPoint x: 368, startPoint y: 241, endPoint x: 310, endPoint y: 244, distance: 57.5
click at [310, 244] on ul "[EMAIL_ADDRESS][DOMAIN_NAME] 0433 084 525" at bounding box center [551, 246] width 501 height 19
drag, startPoint x: 310, startPoint y: 244, endPoint x: 328, endPoint y: 241, distance: 17.5
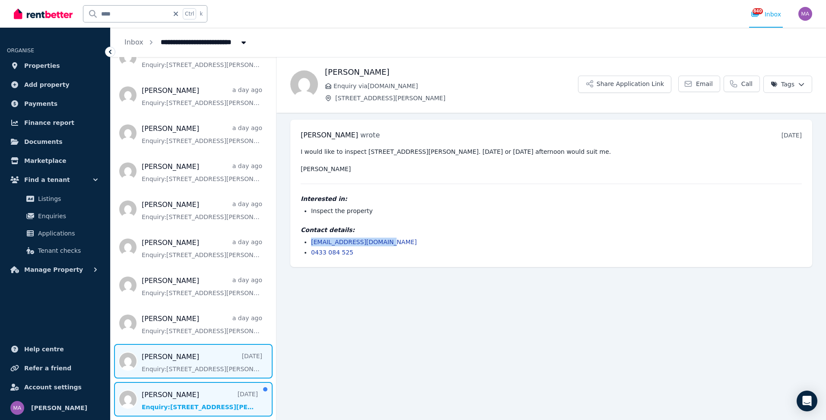
click at [176, 396] on span "Message list" at bounding box center [193, 399] width 165 height 35
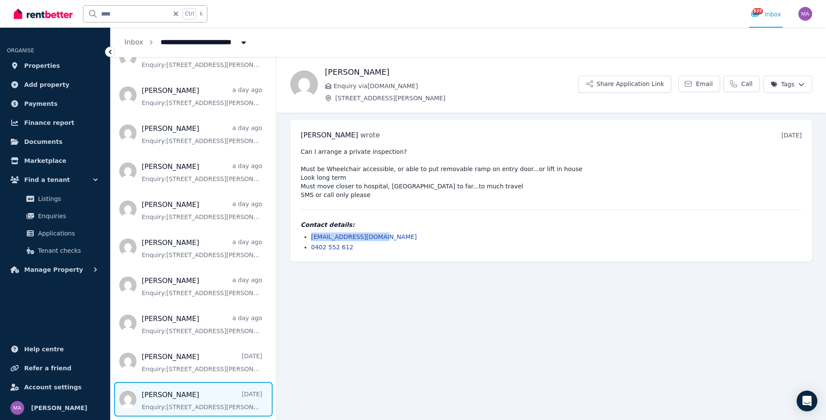
drag, startPoint x: 388, startPoint y: 237, endPoint x: 310, endPoint y: 239, distance: 78.2
click at [307, 239] on ul "[EMAIL_ADDRESS][DOMAIN_NAME] 0402 552 612" at bounding box center [551, 241] width 501 height 19
drag, startPoint x: 310, startPoint y: 239, endPoint x: 331, endPoint y: 236, distance: 21.4
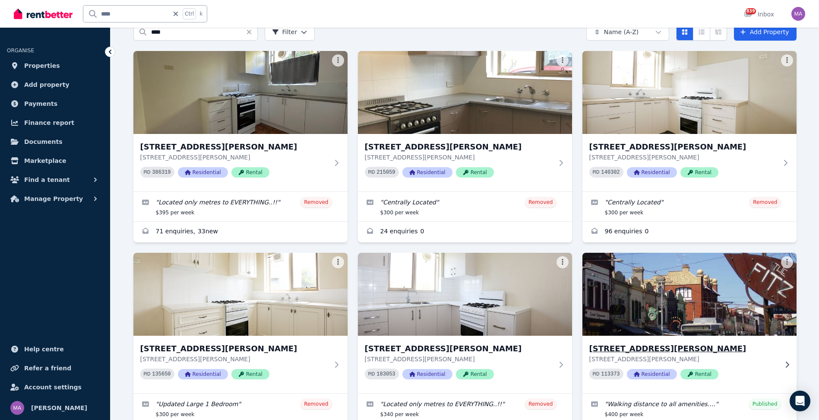
scroll to position [106, 0]
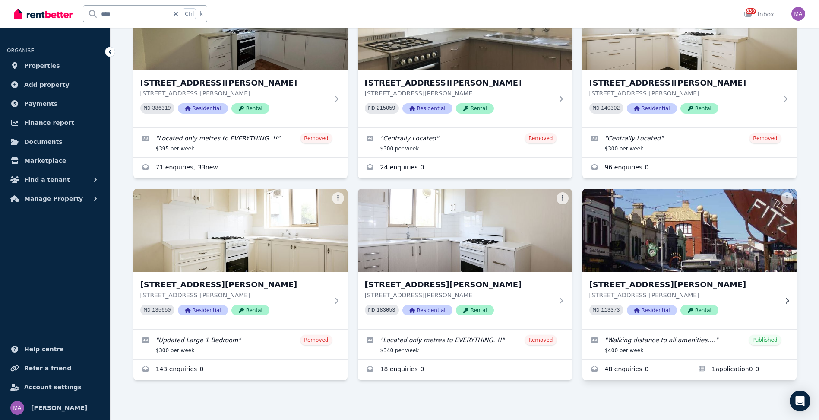
click at [787, 302] on icon at bounding box center [786, 300] width 3 height 6
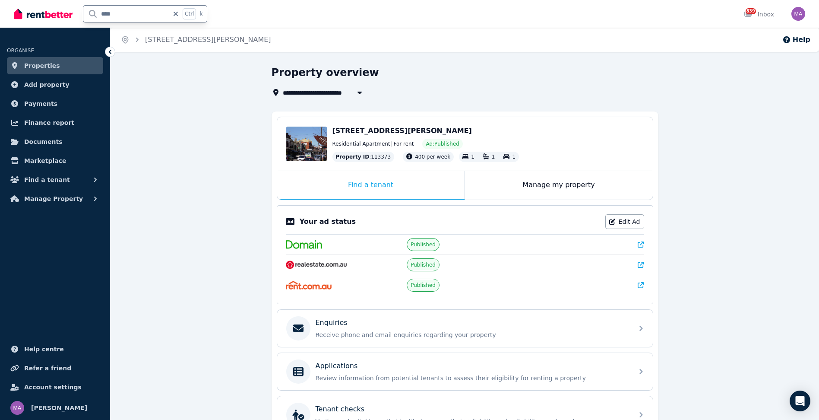
drag, startPoint x: 123, startPoint y: 17, endPoint x: 97, endPoint y: 15, distance: 26.0
click at [97, 15] on input "****" at bounding box center [125, 14] width 85 height 16
type input "***"
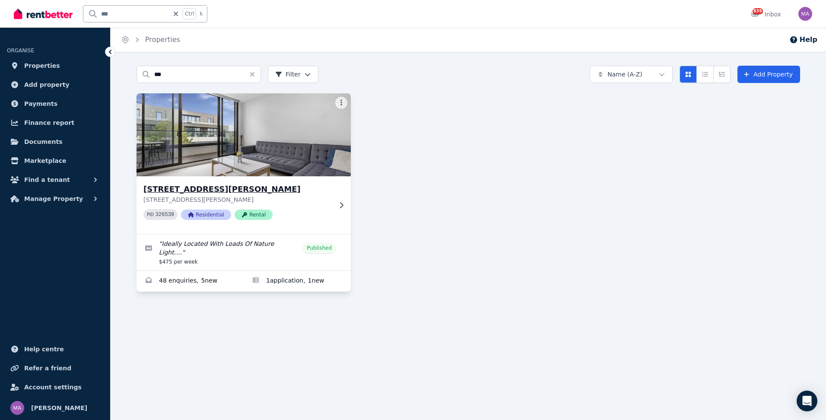
click at [342, 202] on icon at bounding box center [341, 205] width 9 height 7
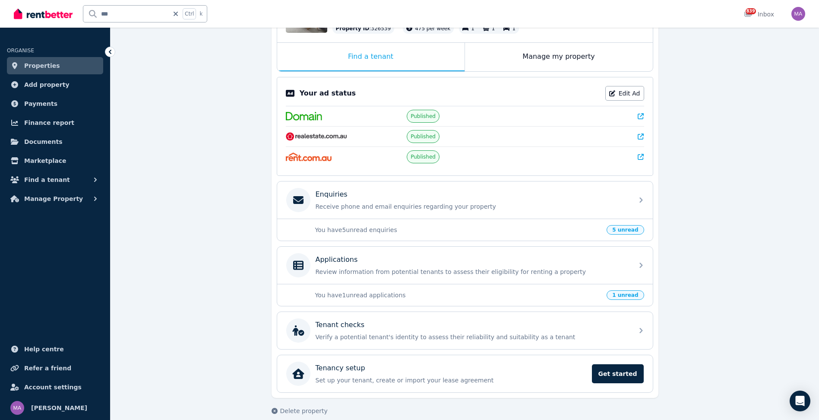
scroll to position [130, 0]
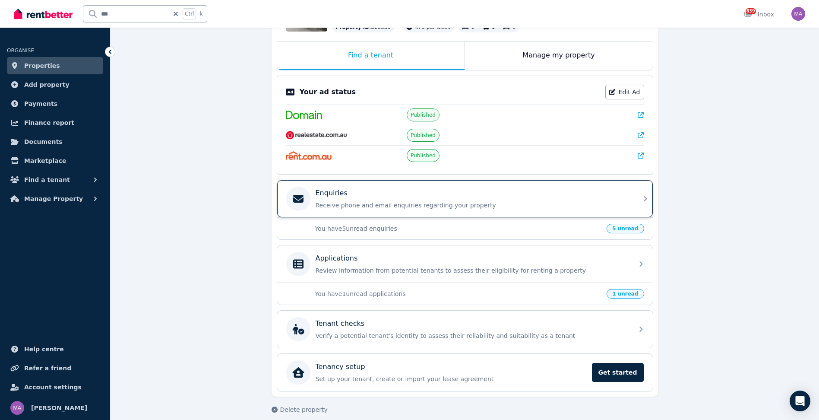
click at [644, 198] on icon at bounding box center [645, 198] width 10 height 10
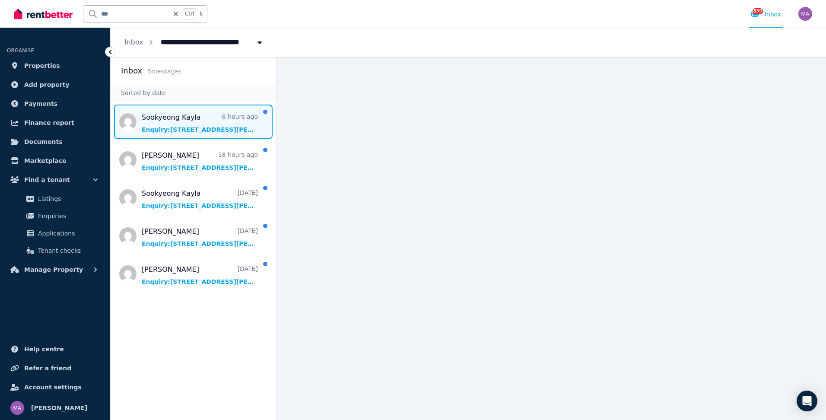
click at [205, 122] on span "Message list" at bounding box center [193, 121] width 165 height 35
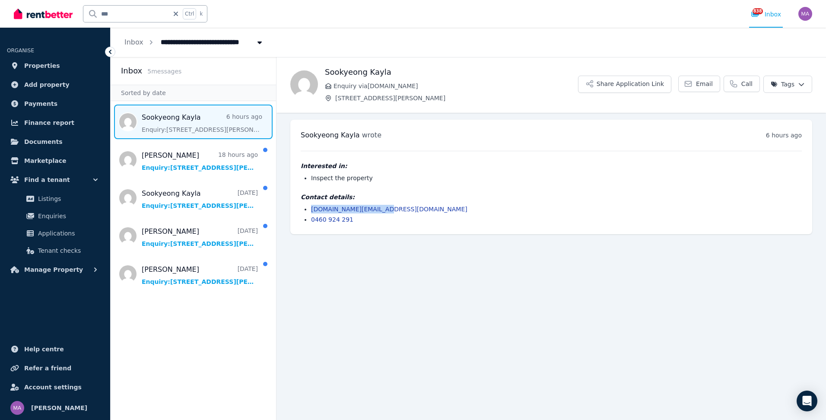
drag, startPoint x: 389, startPoint y: 210, endPoint x: 310, endPoint y: 212, distance: 79.5
click at [310, 212] on ul "[DOMAIN_NAME][EMAIL_ADDRESS][DOMAIN_NAME] 0460 924 291" at bounding box center [551, 214] width 501 height 19
drag, startPoint x: 310, startPoint y: 212, endPoint x: 326, endPoint y: 211, distance: 16.0
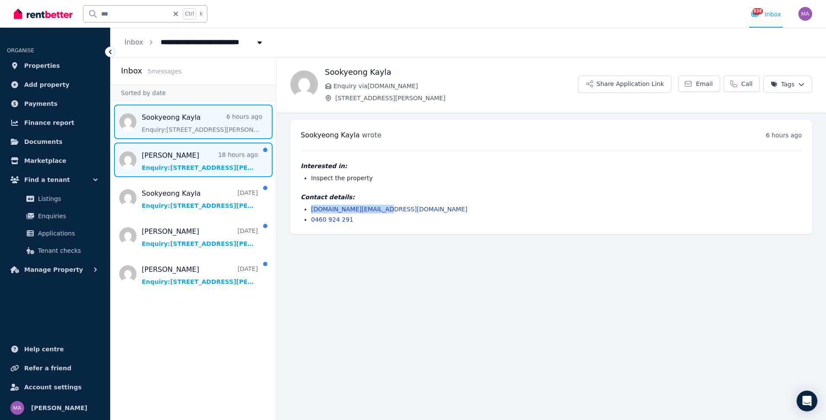
drag, startPoint x: 220, startPoint y: 166, endPoint x: 227, endPoint y: 169, distance: 7.7
click at [221, 166] on span "Message list" at bounding box center [193, 159] width 165 height 35
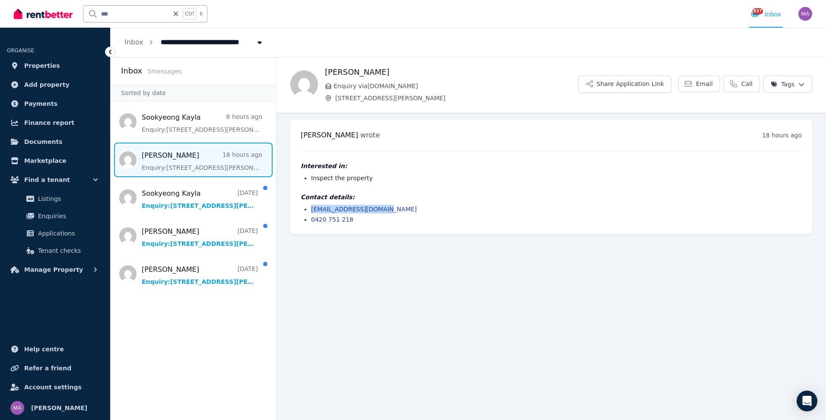
drag, startPoint x: 379, startPoint y: 209, endPoint x: 308, endPoint y: 206, distance: 71.3
click at [308, 206] on ul "[EMAIL_ADDRESS][DOMAIN_NAME] 0420 751 218" at bounding box center [551, 214] width 501 height 19
drag, startPoint x: 308, startPoint y: 206, endPoint x: 323, endPoint y: 208, distance: 15.2
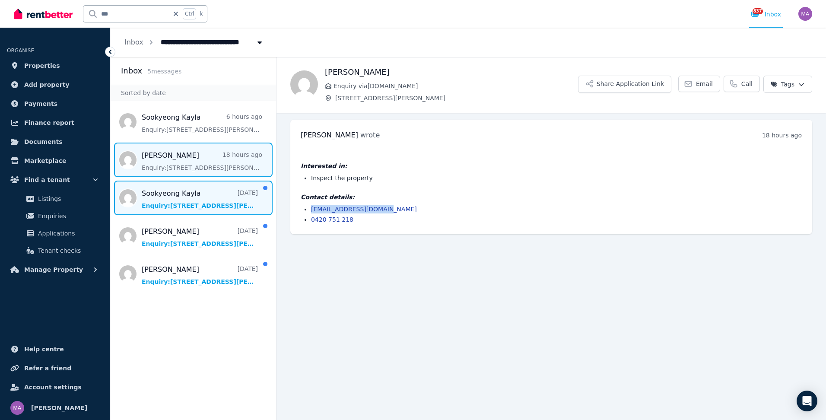
click at [187, 206] on span "Message list" at bounding box center [193, 197] width 165 height 35
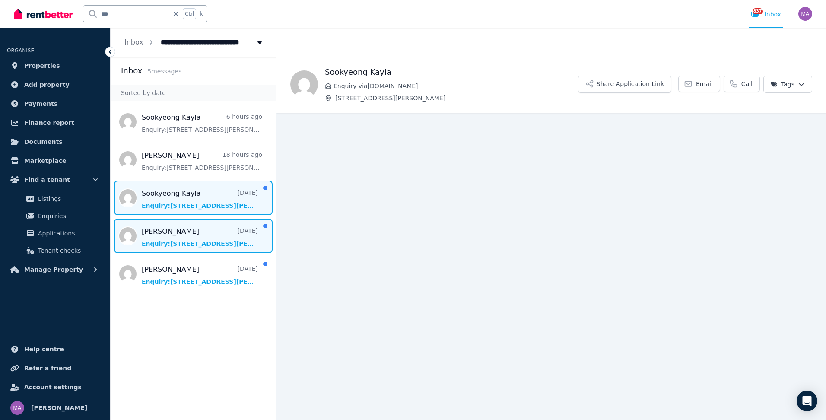
click at [198, 247] on span "Message list" at bounding box center [193, 235] width 165 height 35
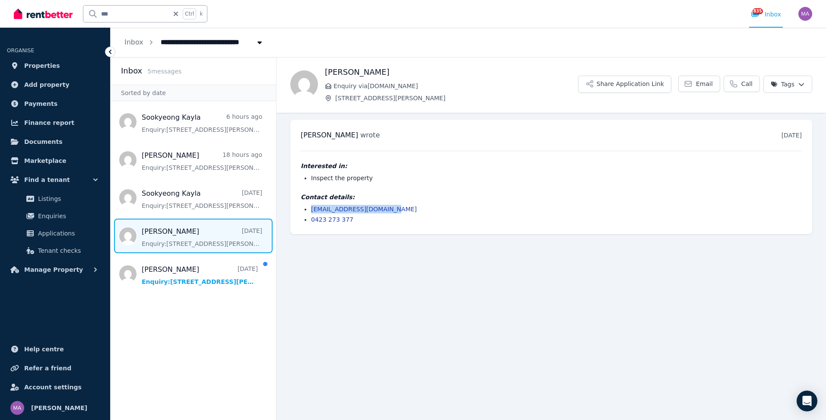
drag, startPoint x: 390, startPoint y: 209, endPoint x: 309, endPoint y: 209, distance: 80.7
click at [309, 209] on ul "[EMAIL_ADDRESS][DOMAIN_NAME] 0423 273 377" at bounding box center [551, 214] width 501 height 19
drag, startPoint x: 309, startPoint y: 209, endPoint x: 326, endPoint y: 209, distance: 16.8
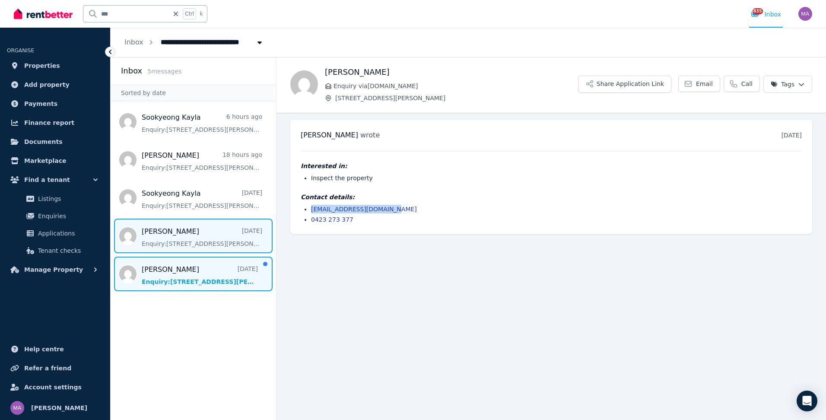
click at [231, 290] on span "Message list" at bounding box center [193, 273] width 165 height 35
